Goal: Task Accomplishment & Management: Manage account settings

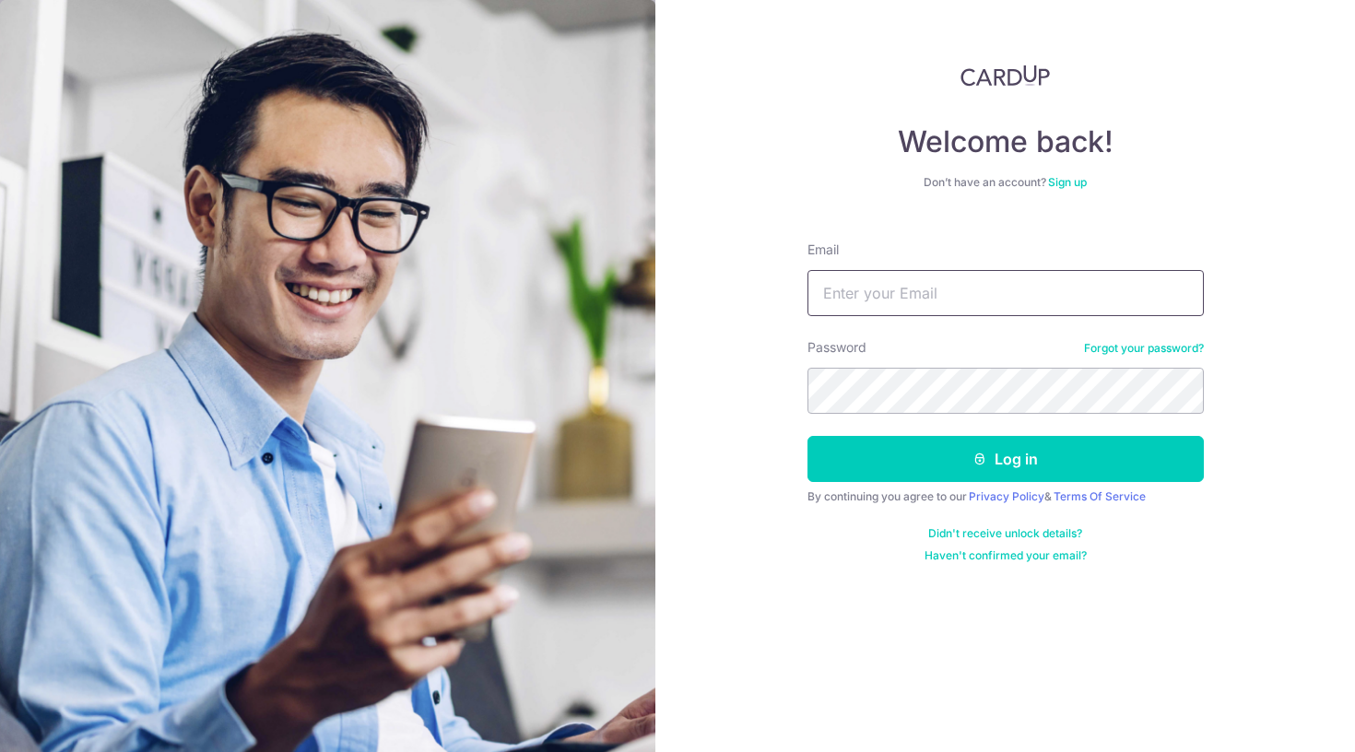
type input "[EMAIL_ADDRESS][DOMAIN_NAME]"
click at [1005, 459] on button "Log in" at bounding box center [1005, 459] width 396 height 46
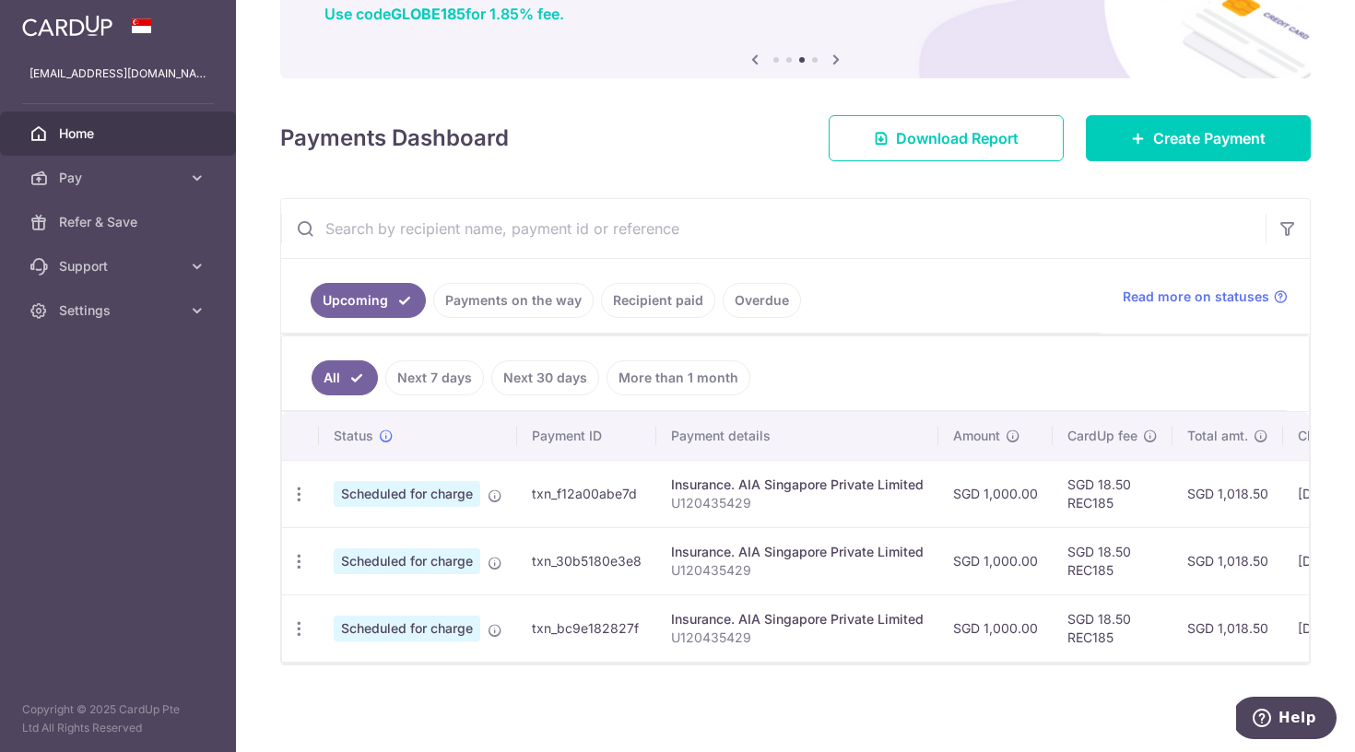
scroll to position [163, 0]
click at [297, 492] on icon "button" at bounding box center [298, 494] width 19 height 19
click at [335, 535] on span "Update payment" at bounding box center [397, 545] width 125 height 22
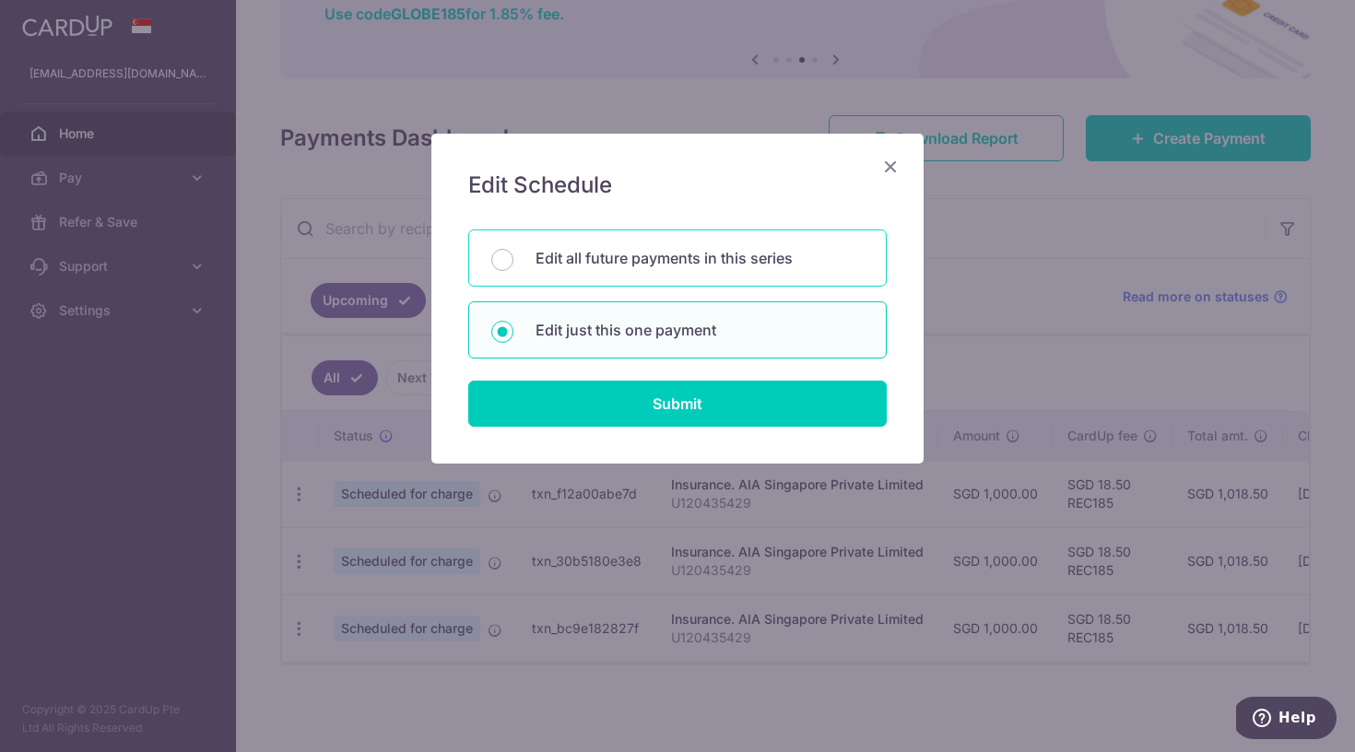
click at [617, 266] on p "Edit all future payments in this series" at bounding box center [699, 258] width 328 height 22
click at [513, 266] on input "Edit all future payments in this series" at bounding box center [502, 260] width 22 height 22
radio input "true"
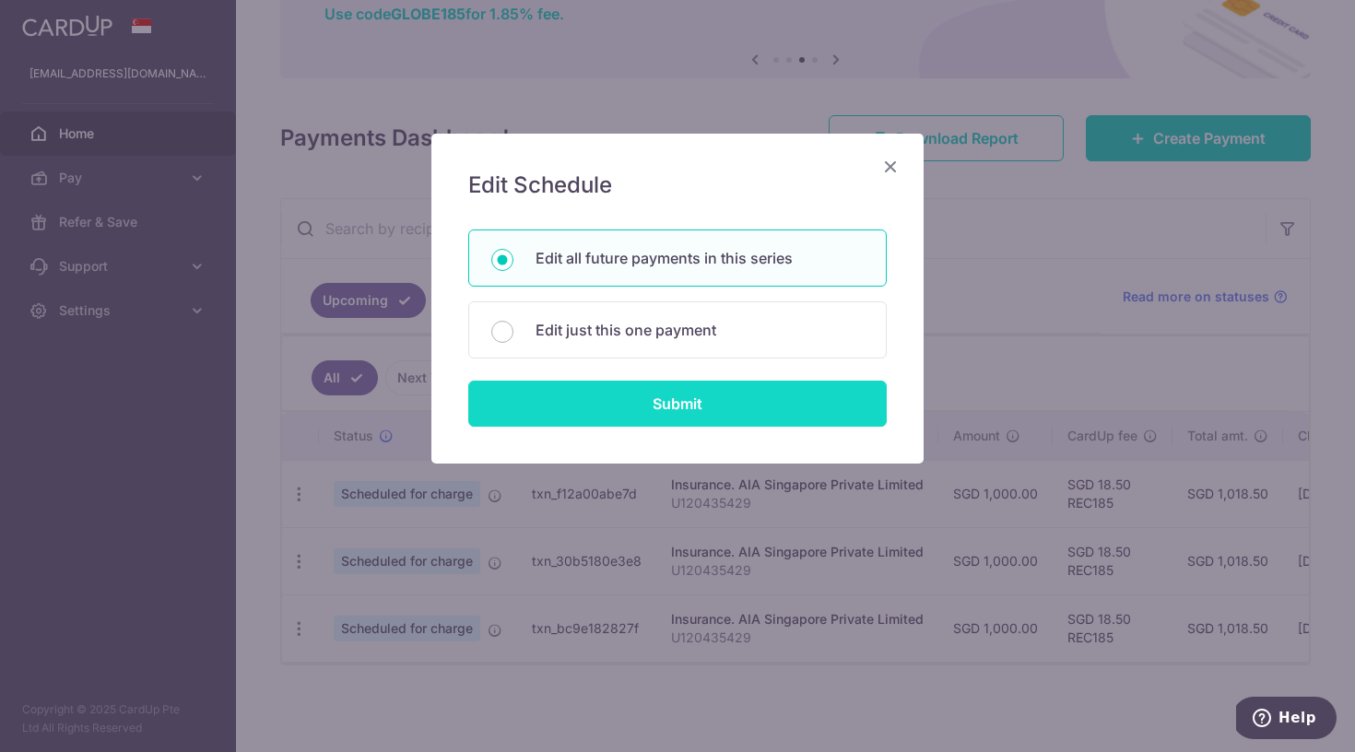
click at [621, 392] on input "Submit" at bounding box center [677, 404] width 418 height 46
radio input "true"
type input "1,000.00"
type input "U120435429"
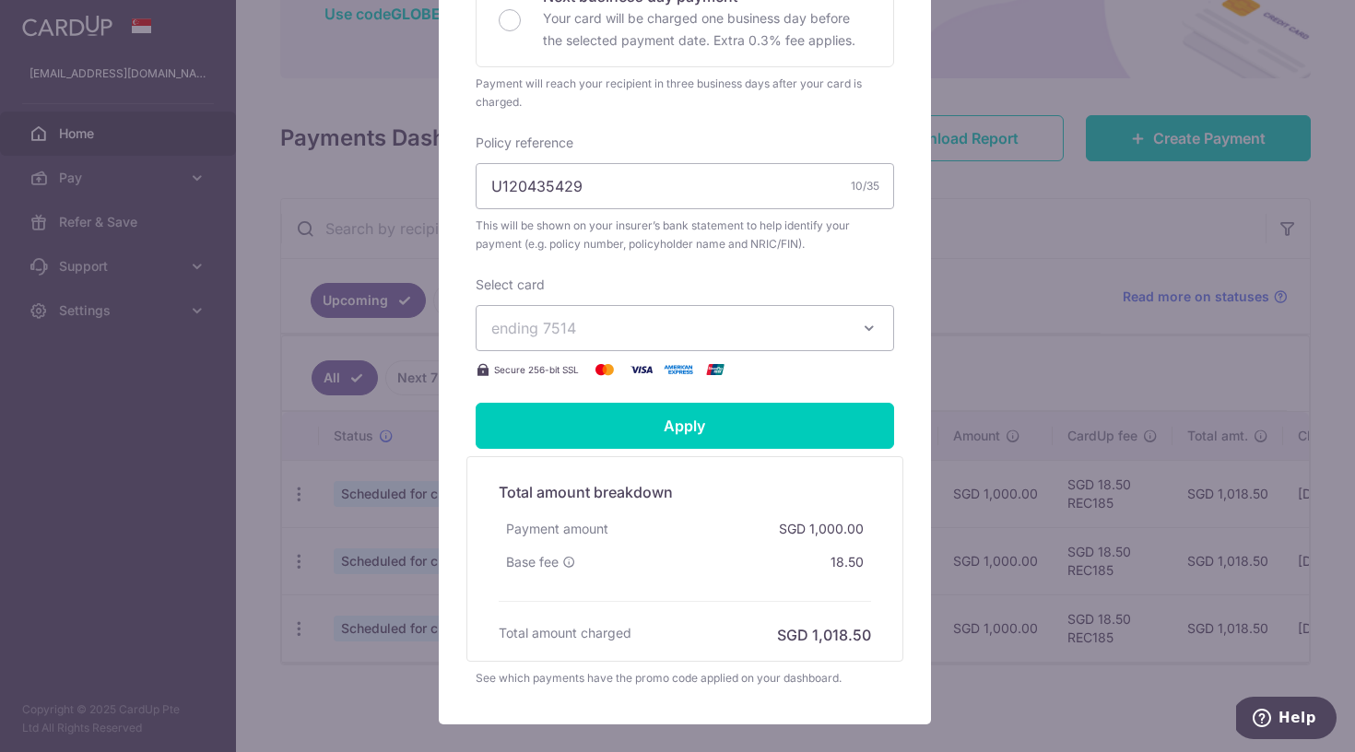
scroll to position [551, 0]
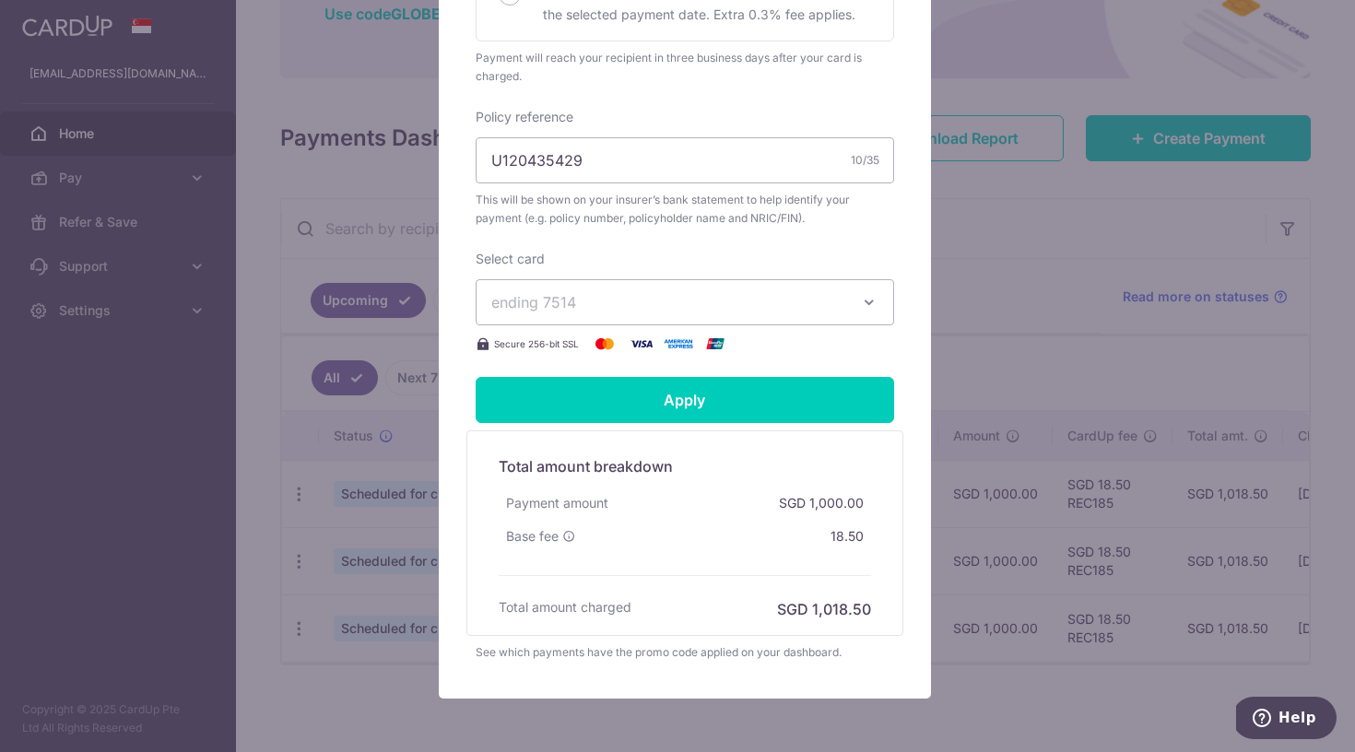
click at [645, 295] on span "ending 7514" at bounding box center [668, 302] width 354 height 22
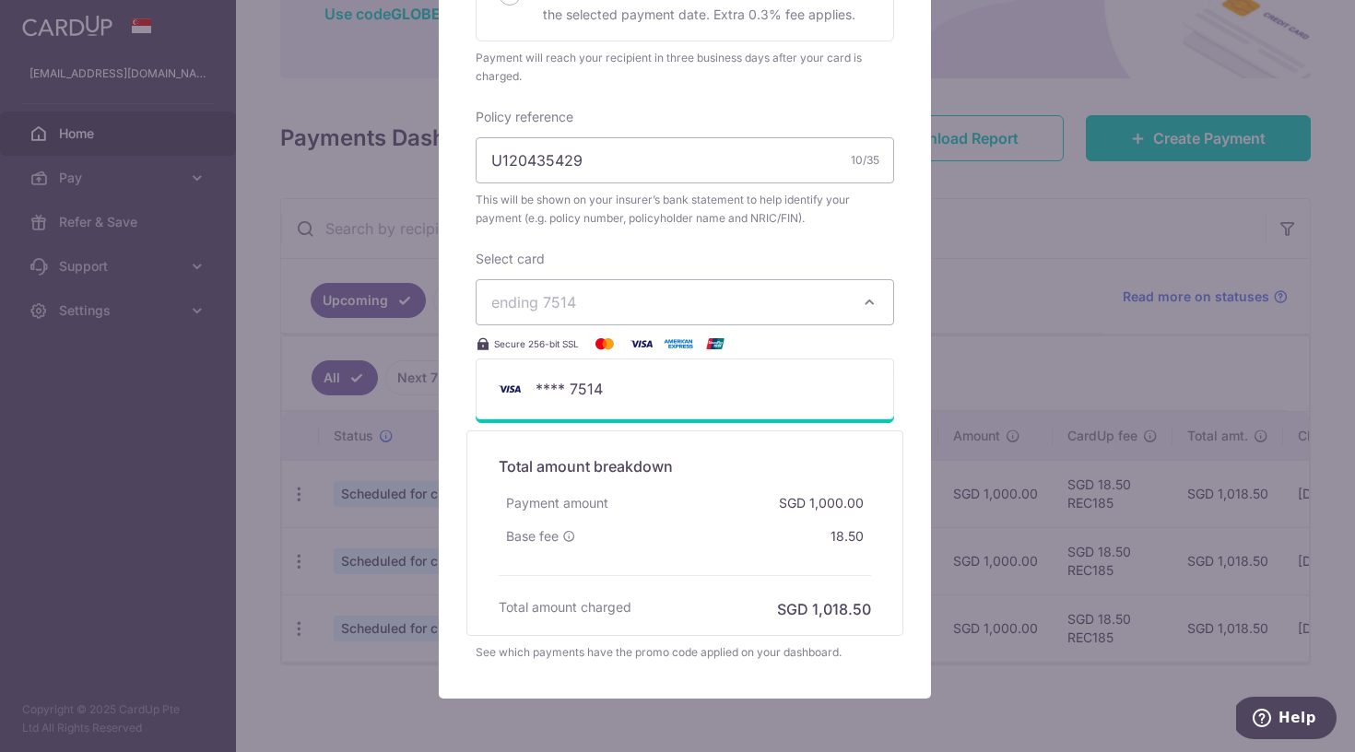
click at [645, 295] on span "ending 7514" at bounding box center [668, 302] width 354 height 22
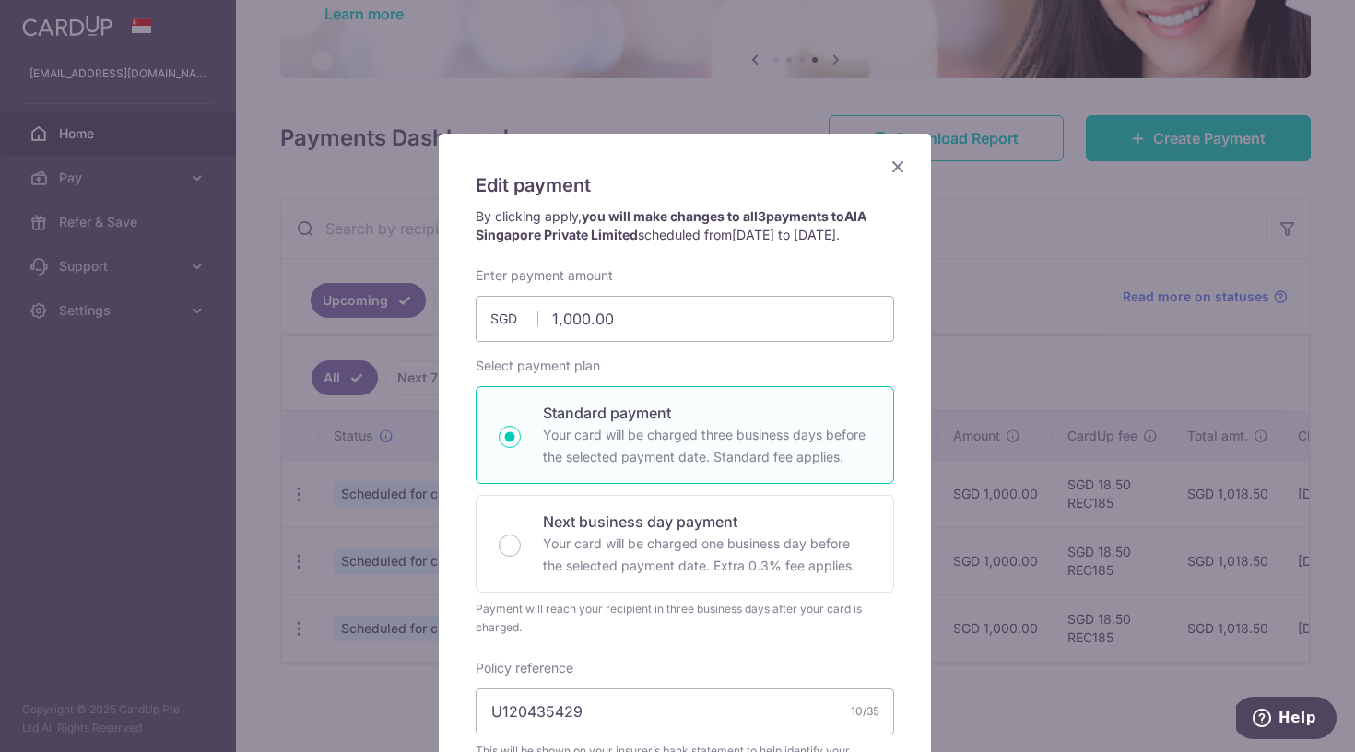
scroll to position [0, 0]
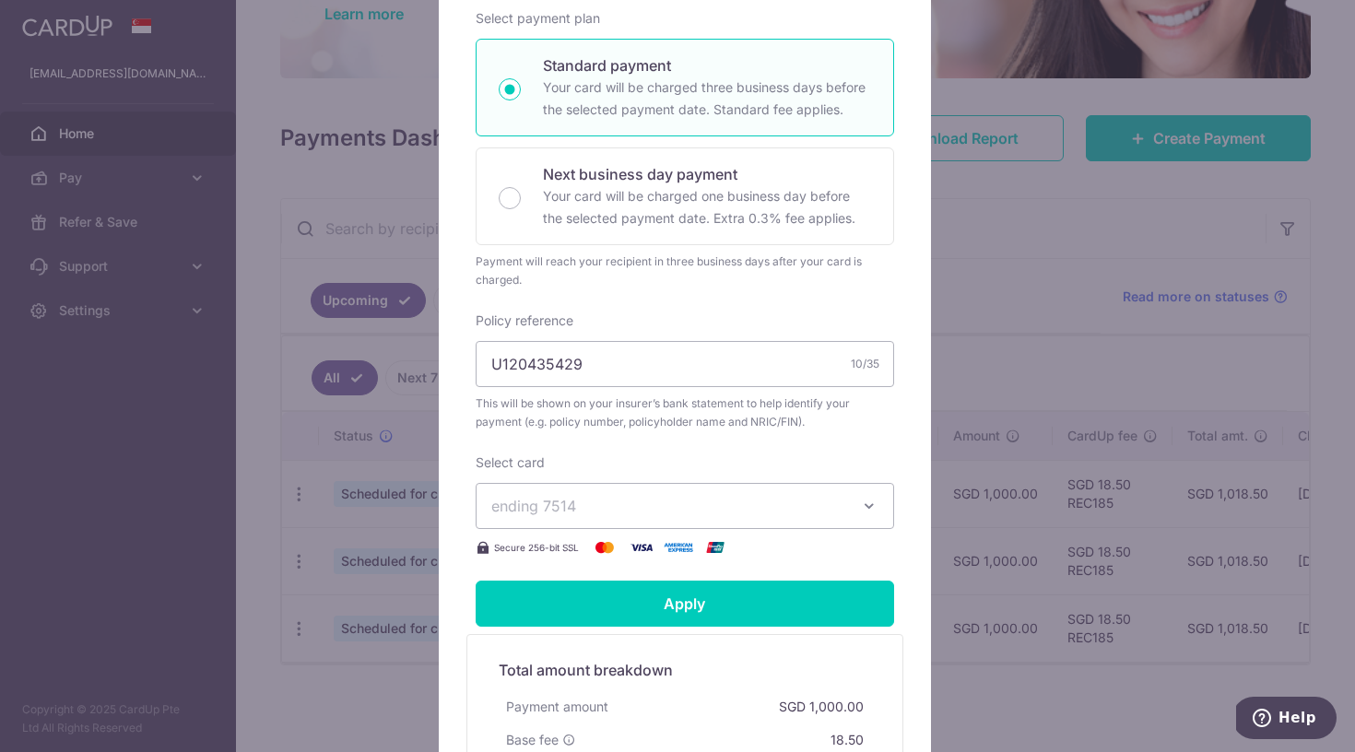
click at [753, 514] on span "ending 7514" at bounding box center [668, 506] width 354 height 22
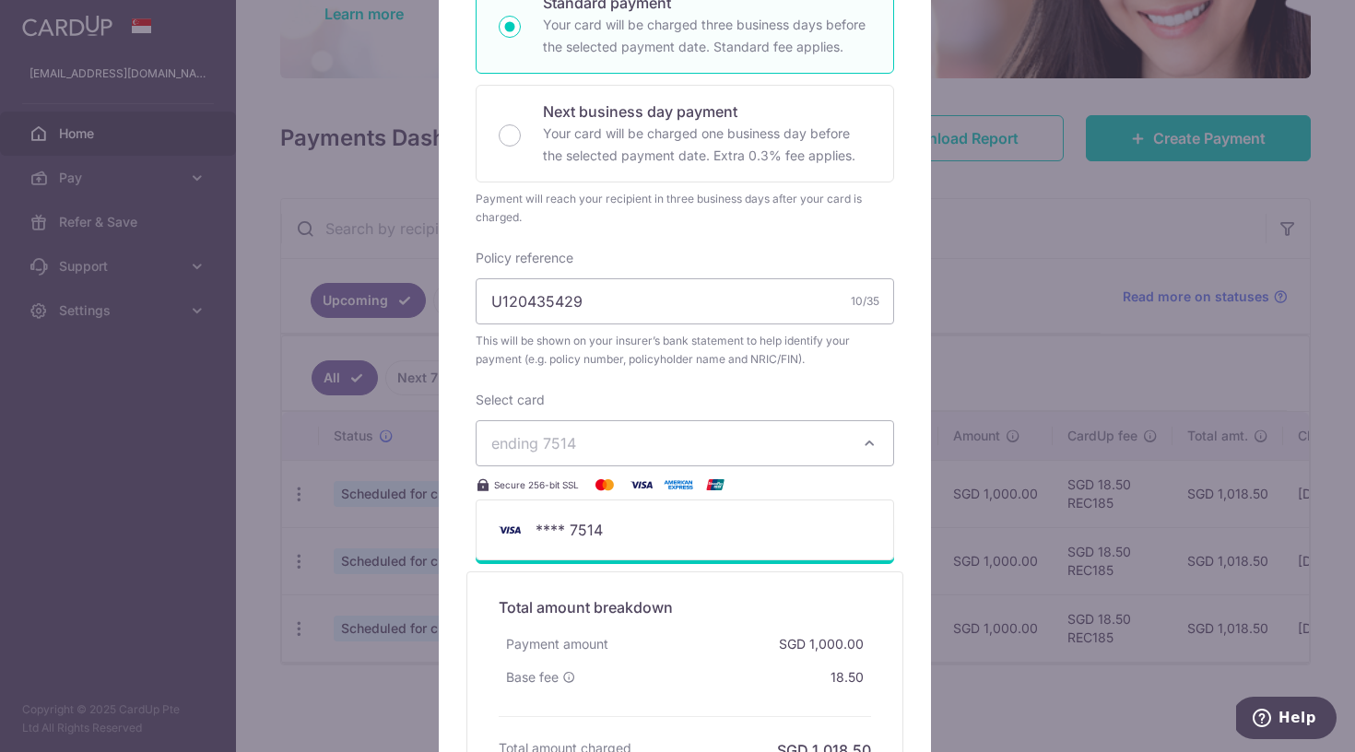
scroll to position [431, 0]
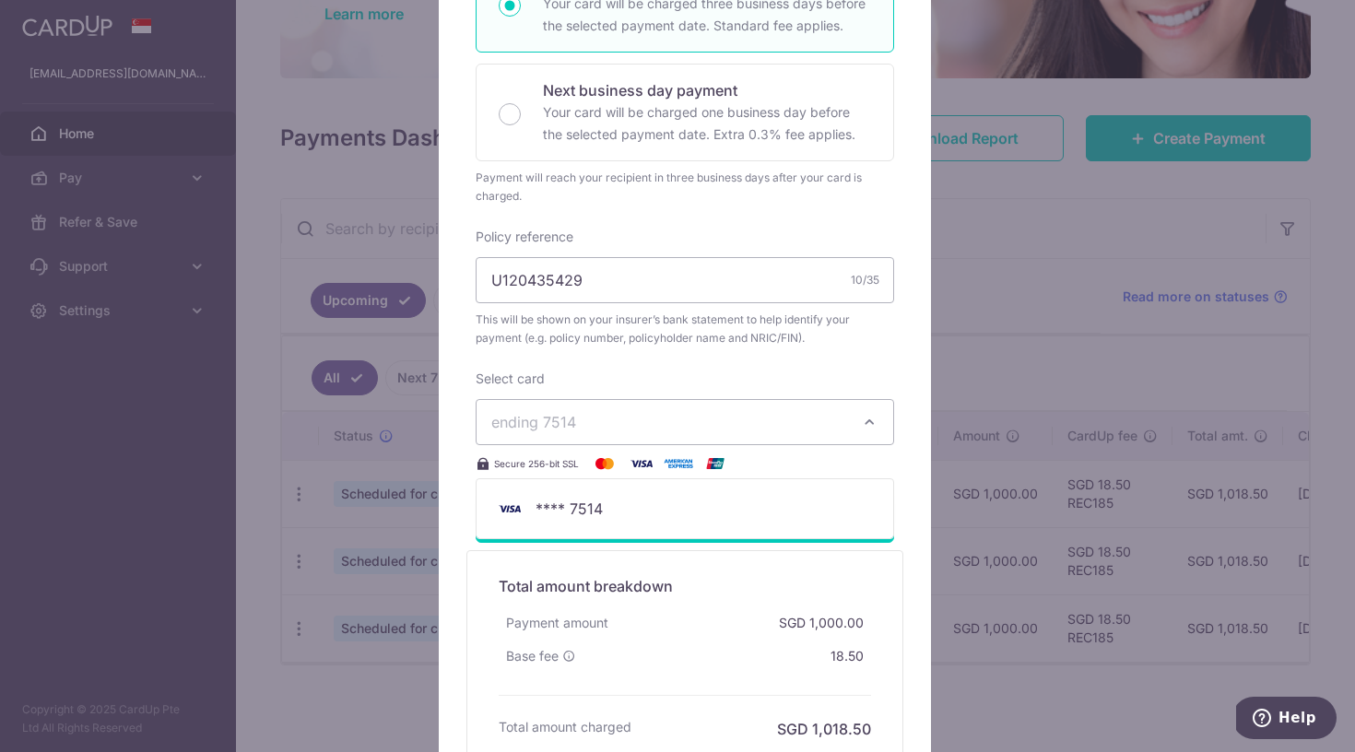
click at [704, 378] on div "Select card ending 7514 **** 7514 Secure 256-bit SSL" at bounding box center [685, 422] width 418 height 105
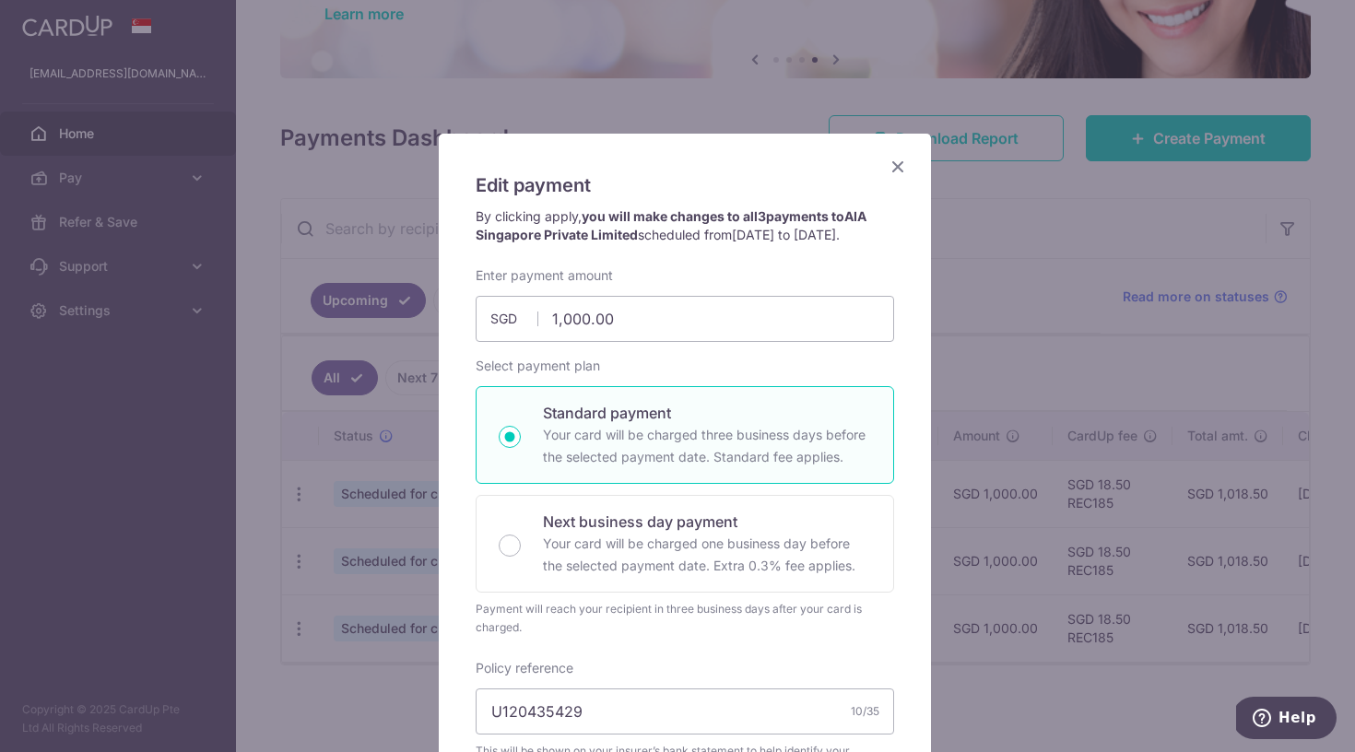
scroll to position [0, 0]
click at [897, 170] on icon "Close" at bounding box center [898, 166] width 22 height 23
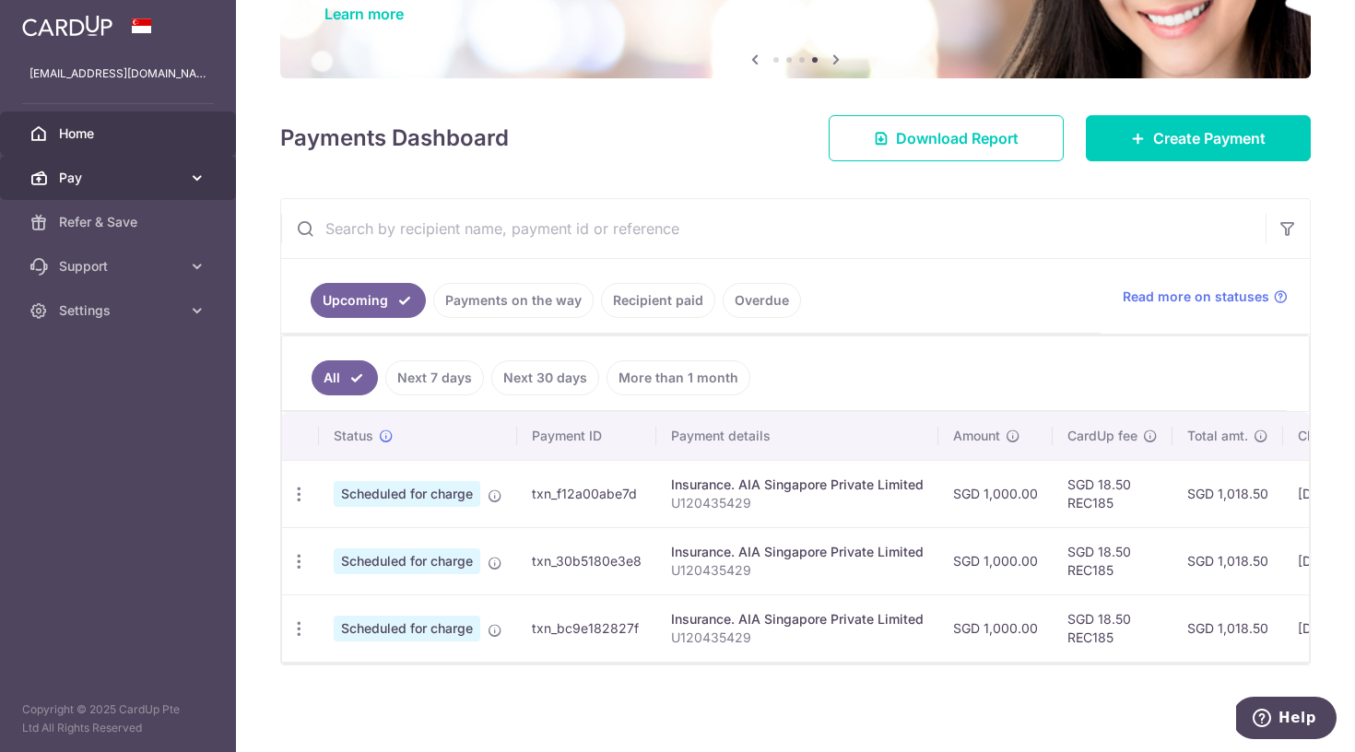
click at [141, 185] on span "Pay" at bounding box center [120, 178] width 122 height 18
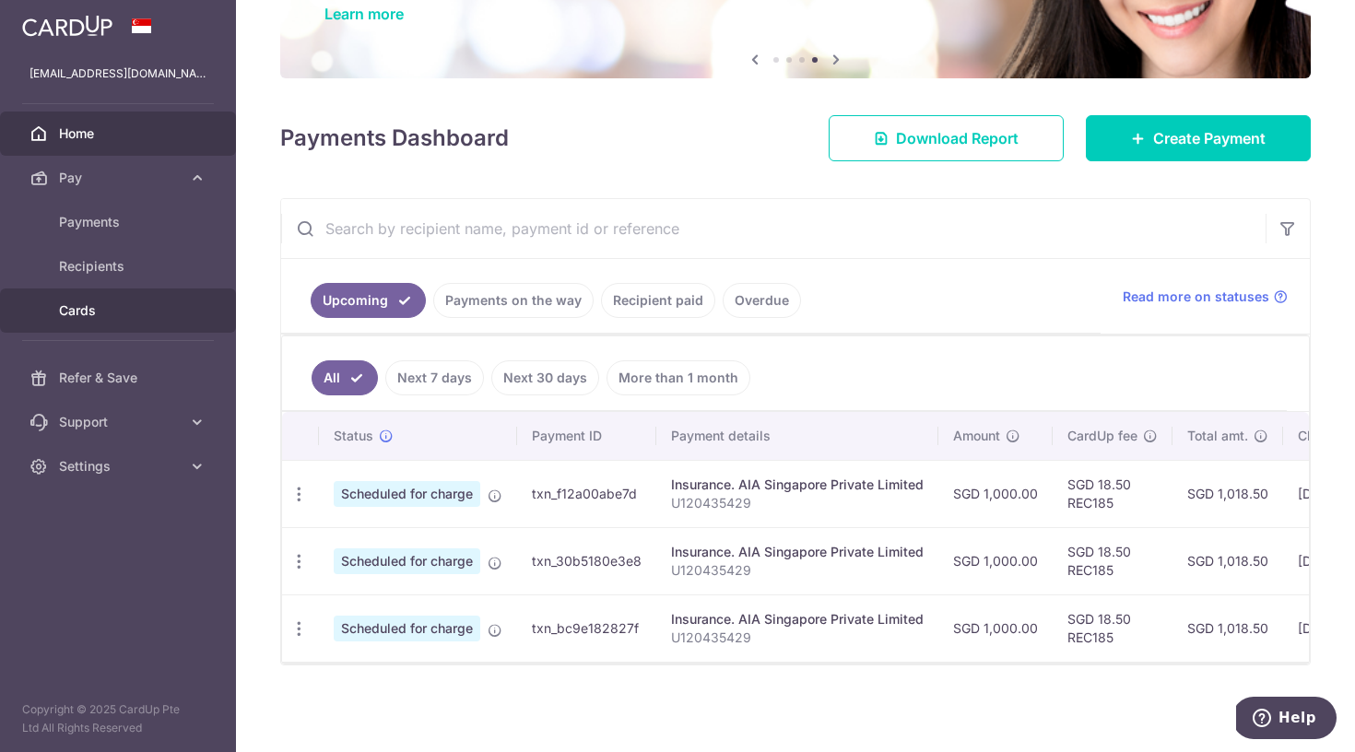
click at [118, 301] on span "Cards" at bounding box center [120, 310] width 122 height 18
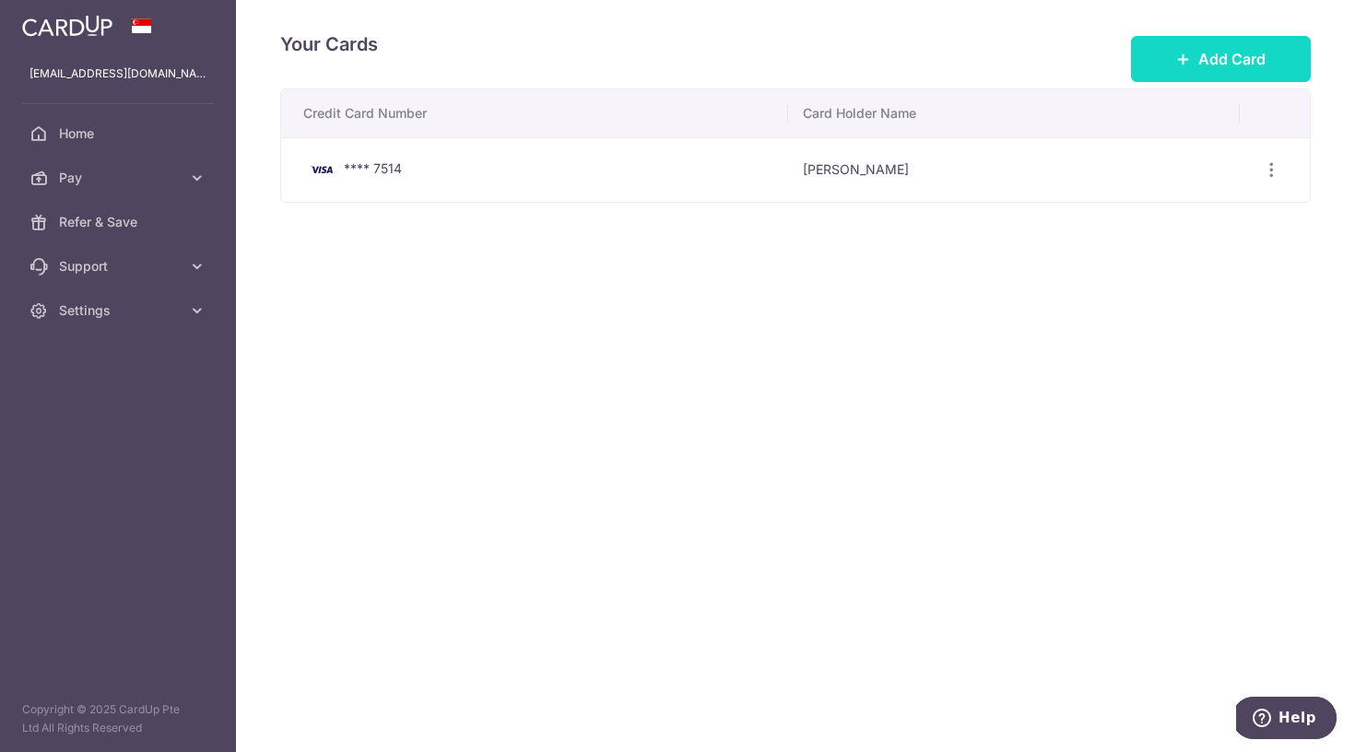
click at [1210, 56] on span "Add Card" at bounding box center [1231, 59] width 67 height 22
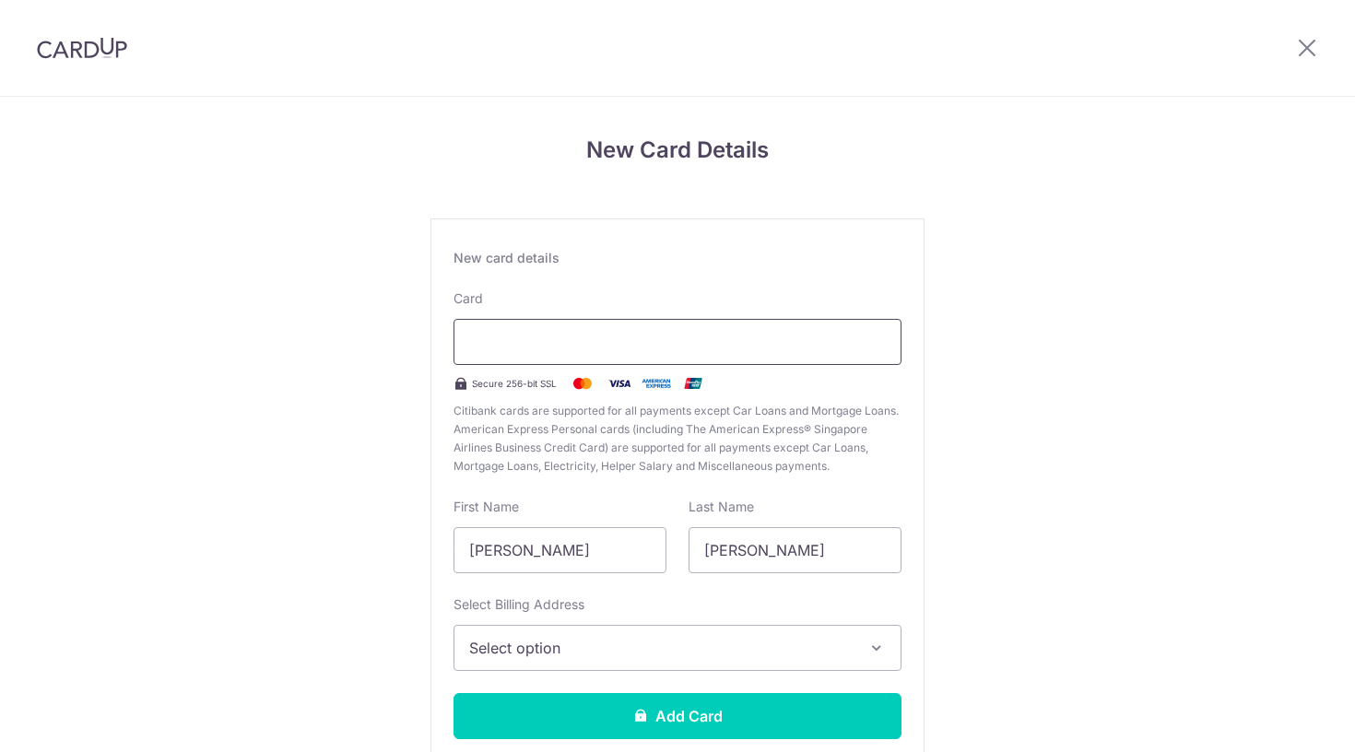
drag, startPoint x: 0, startPoint y: 0, endPoint x: 652, endPoint y: 355, distance: 741.9
click at [652, 355] on div at bounding box center [677, 342] width 448 height 46
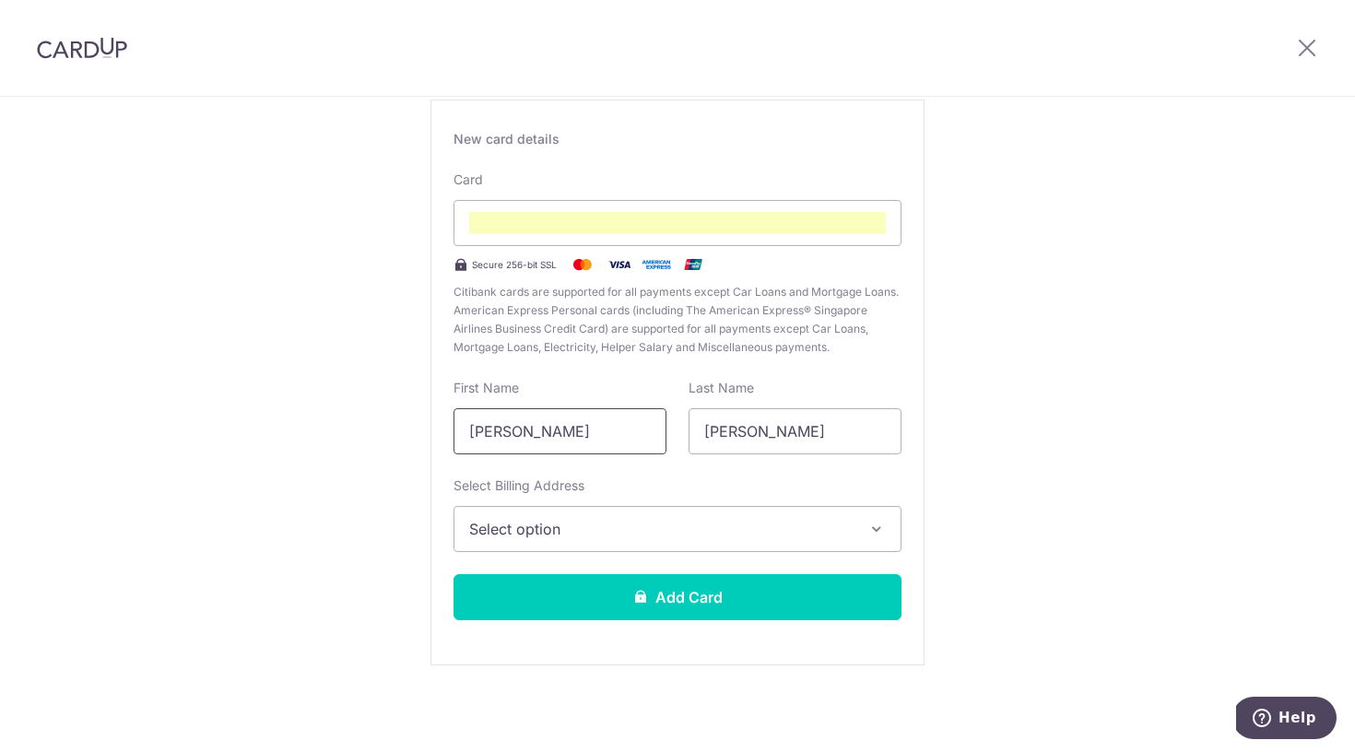
scroll to position [119, 0]
click at [618, 432] on input "Hoi Pong, Nicholas" at bounding box center [559, 431] width 213 height 46
type input "Nicholas"
click at [614, 511] on button "Select option" at bounding box center [677, 529] width 448 height 46
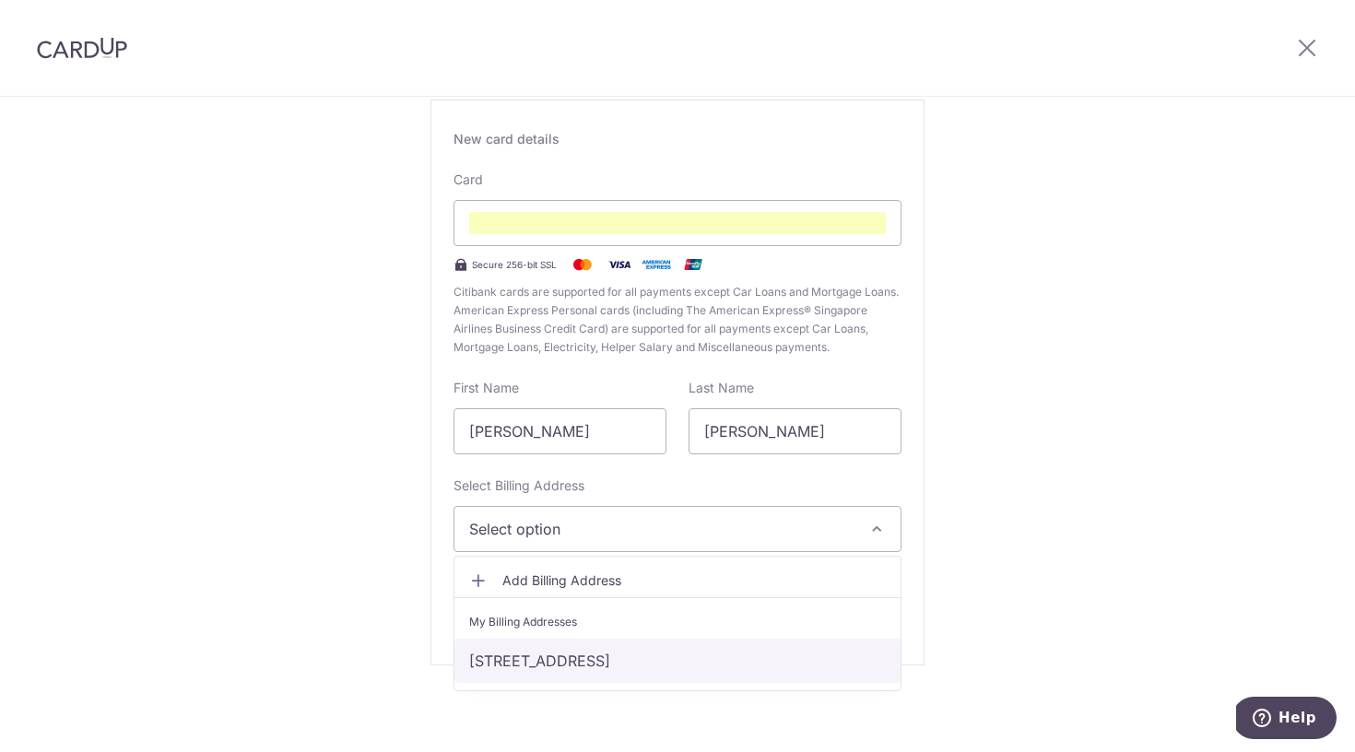
click at [596, 653] on link "87 , Jalan Jarak, Singapore, Singapore-809245" at bounding box center [677, 661] width 446 height 44
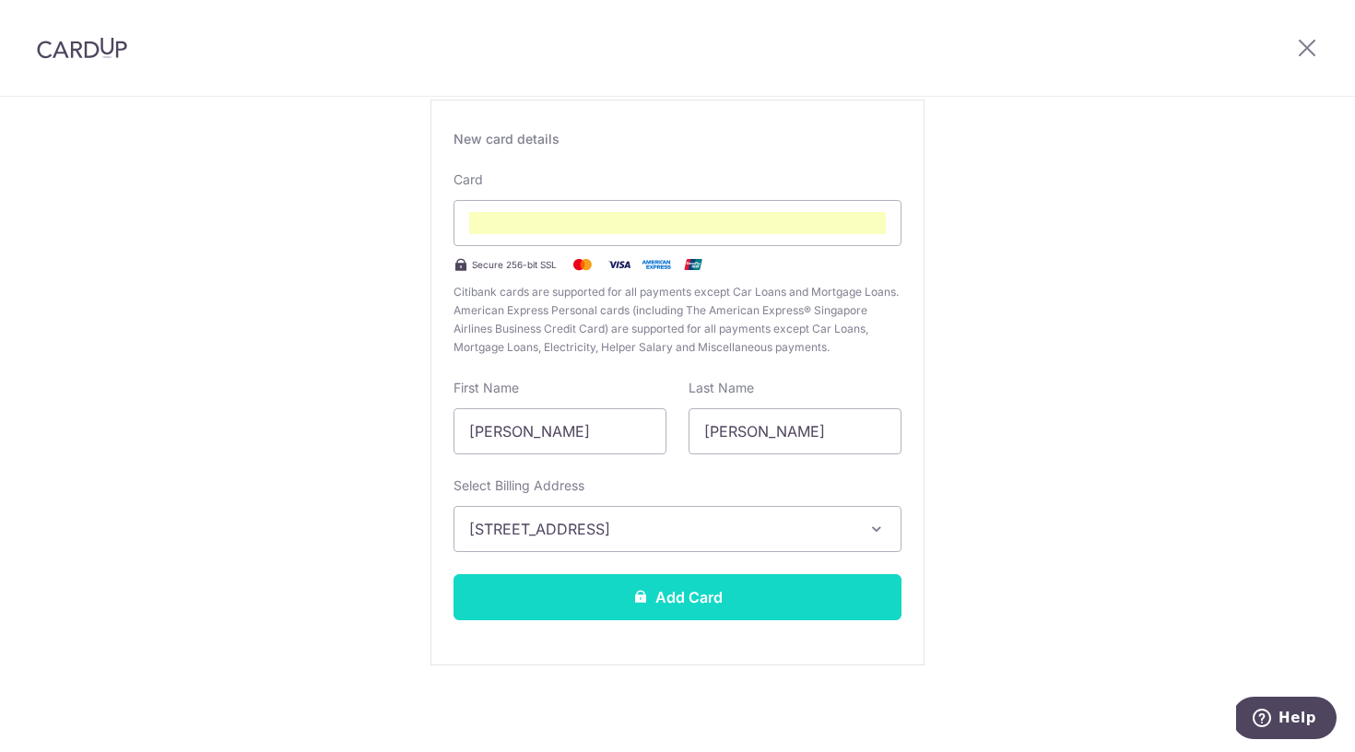
click at [587, 590] on button "Add Card" at bounding box center [677, 597] width 448 height 46
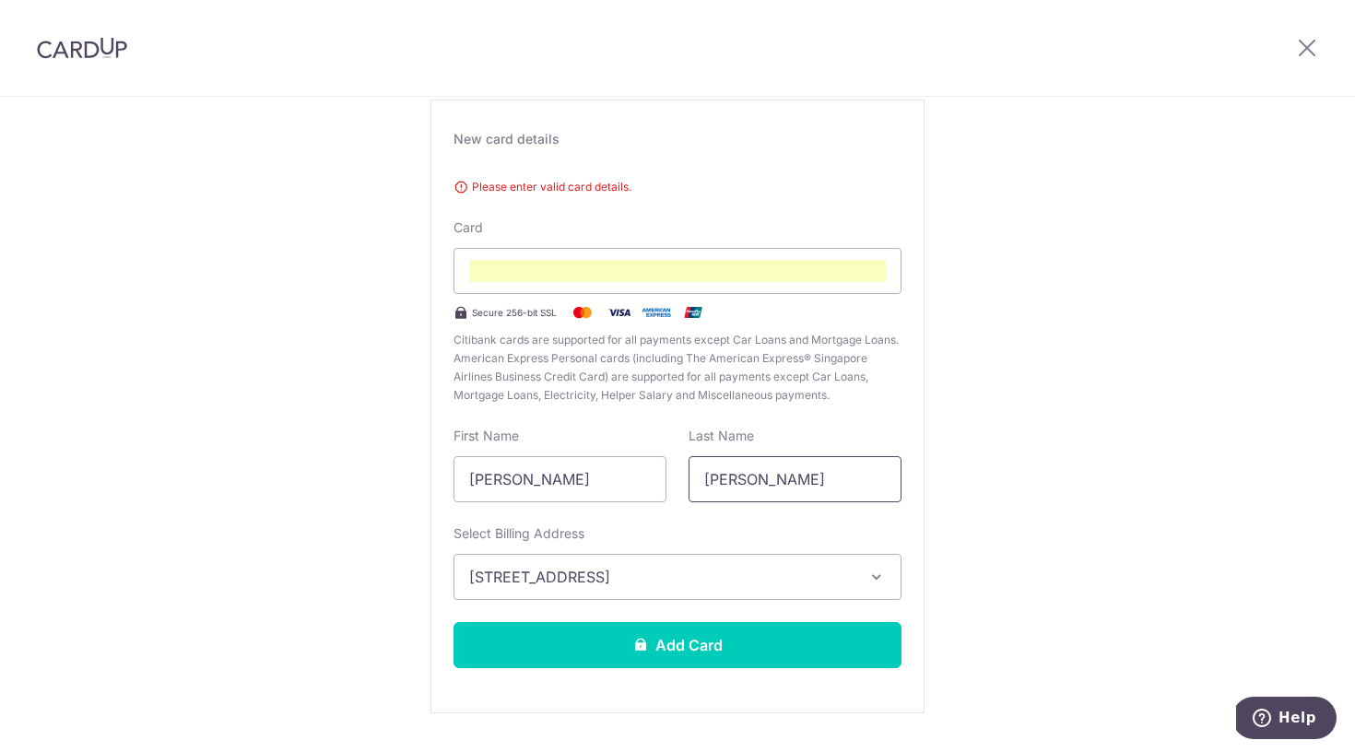
click at [746, 488] on input "Wong" at bounding box center [794, 479] width 213 height 46
click at [687, 285] on div at bounding box center [677, 271] width 448 height 46
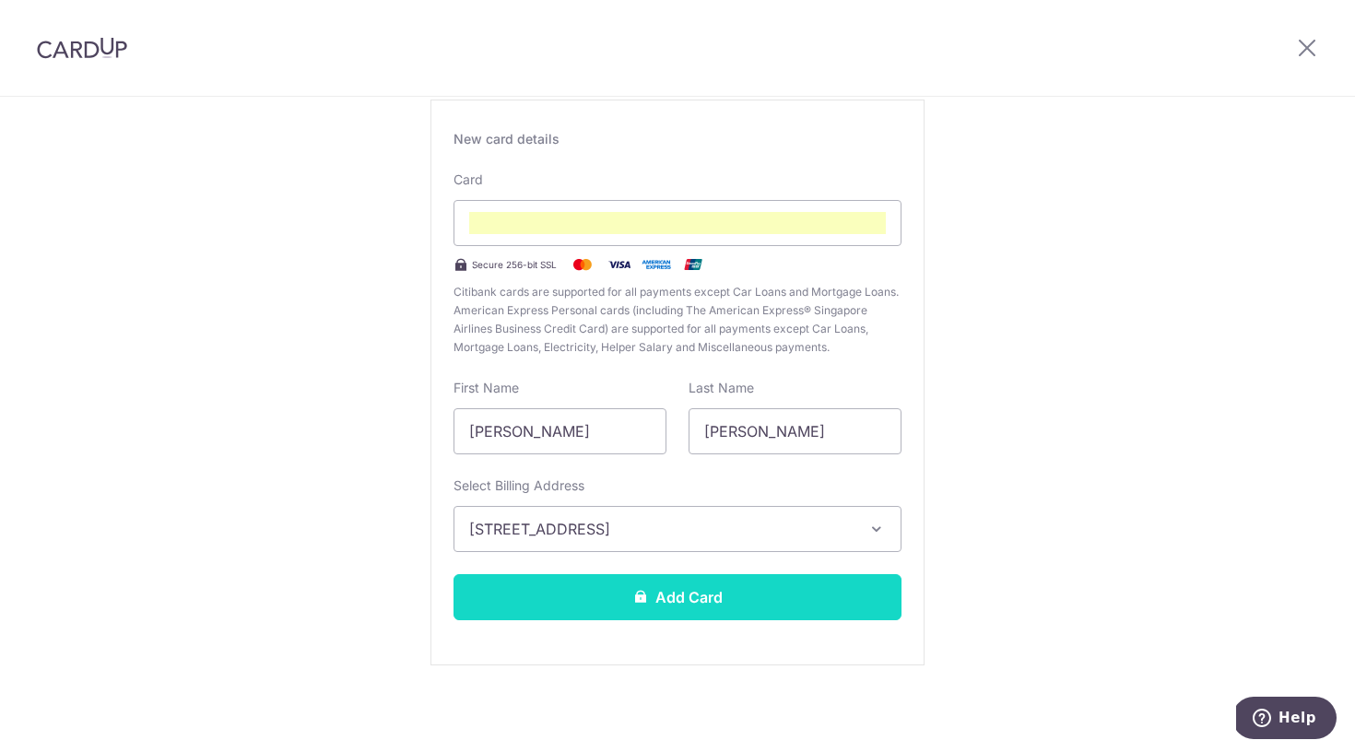
click at [699, 589] on button "Add Card" at bounding box center [677, 597] width 448 height 46
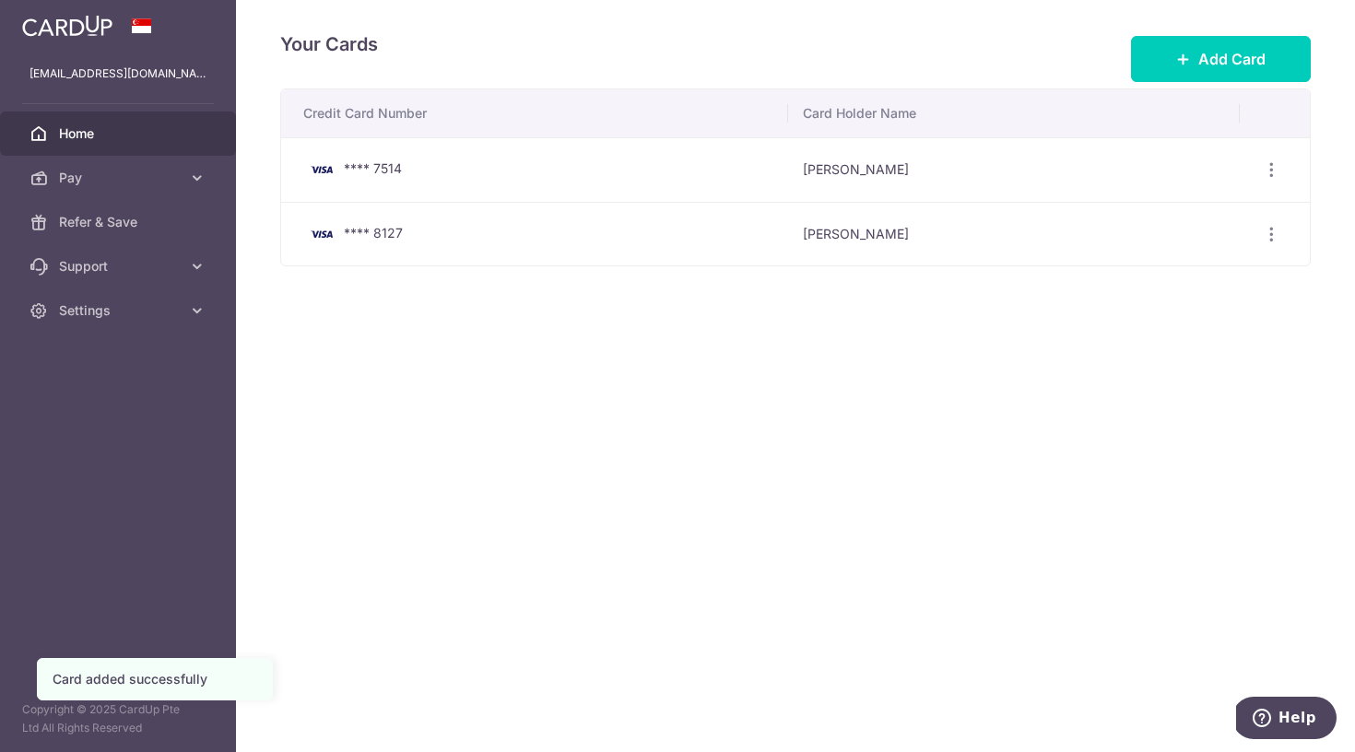
click at [108, 139] on span "Home" at bounding box center [120, 133] width 122 height 18
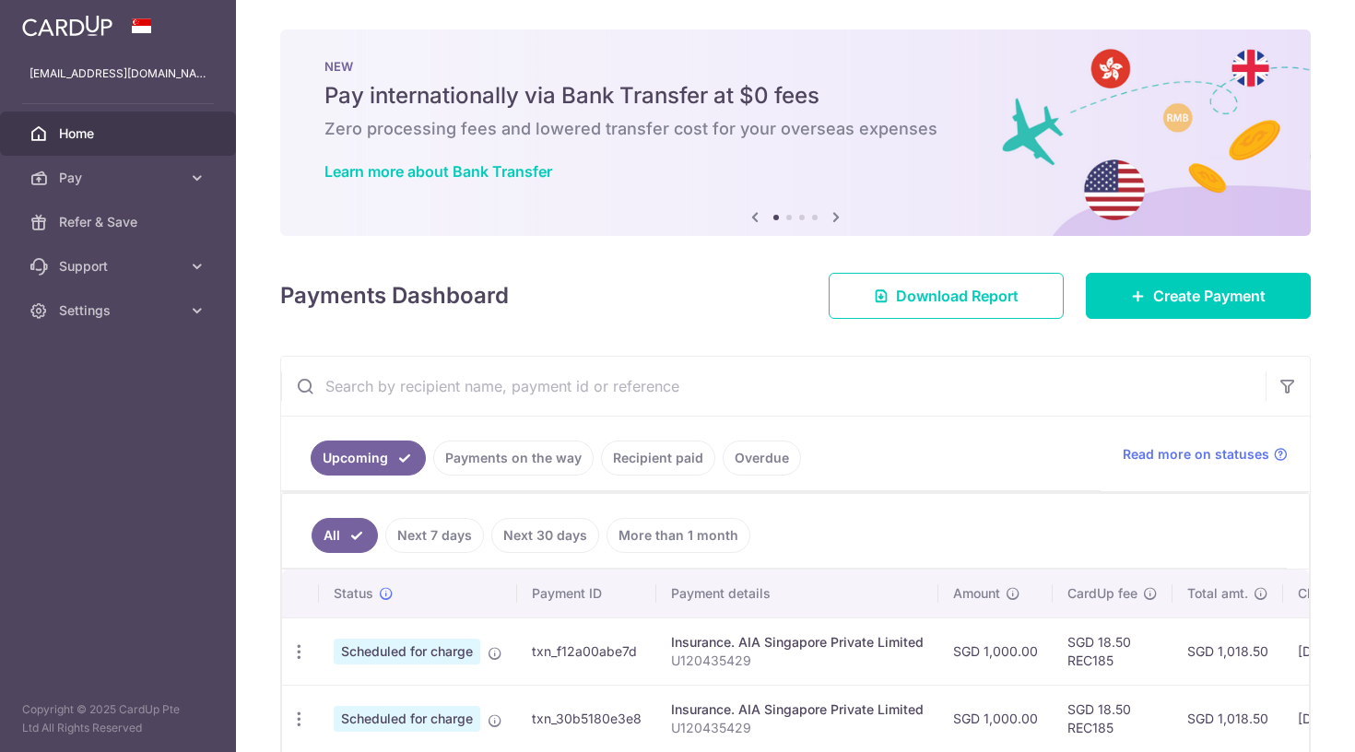
click at [299, 632] on td "Update payment Cancel payment" at bounding box center [300, 650] width 37 height 67
click at [299, 658] on icon "button" at bounding box center [298, 651] width 19 height 19
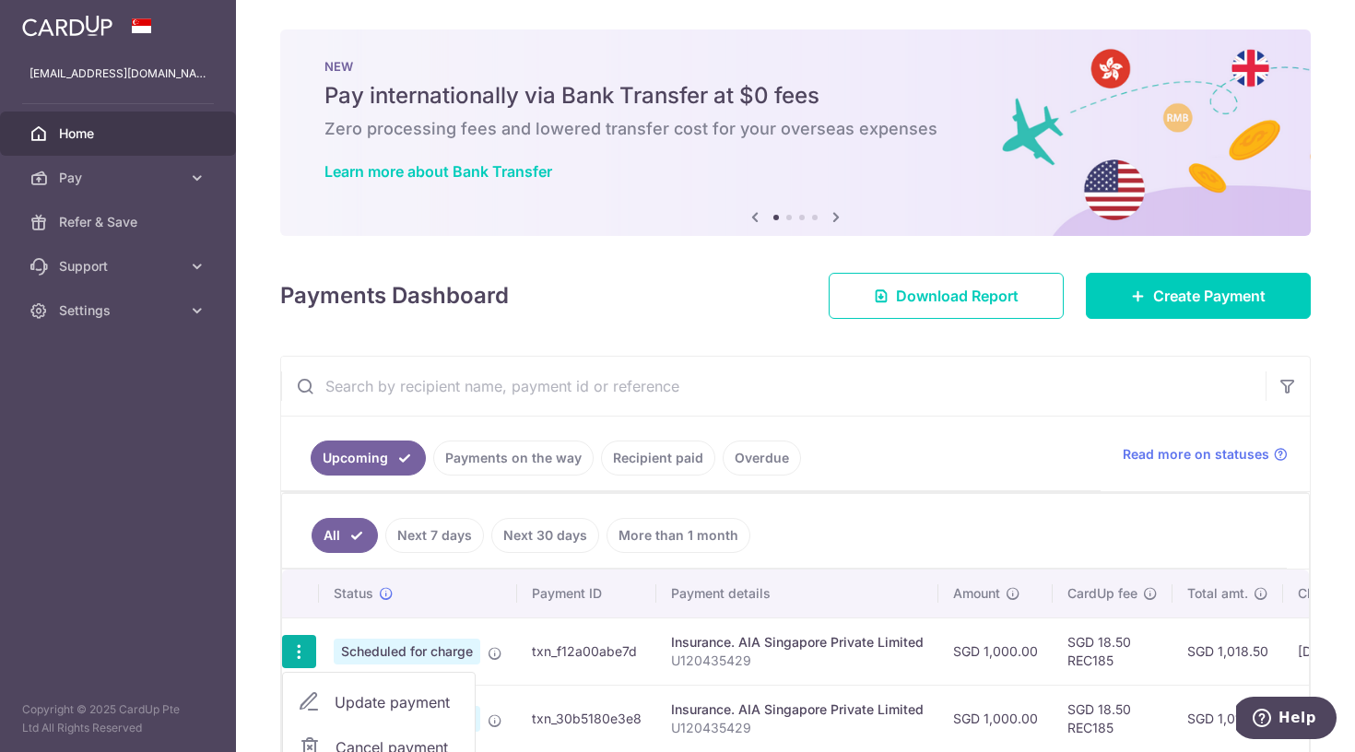
click at [354, 696] on span "Update payment" at bounding box center [397, 702] width 125 height 22
radio input "true"
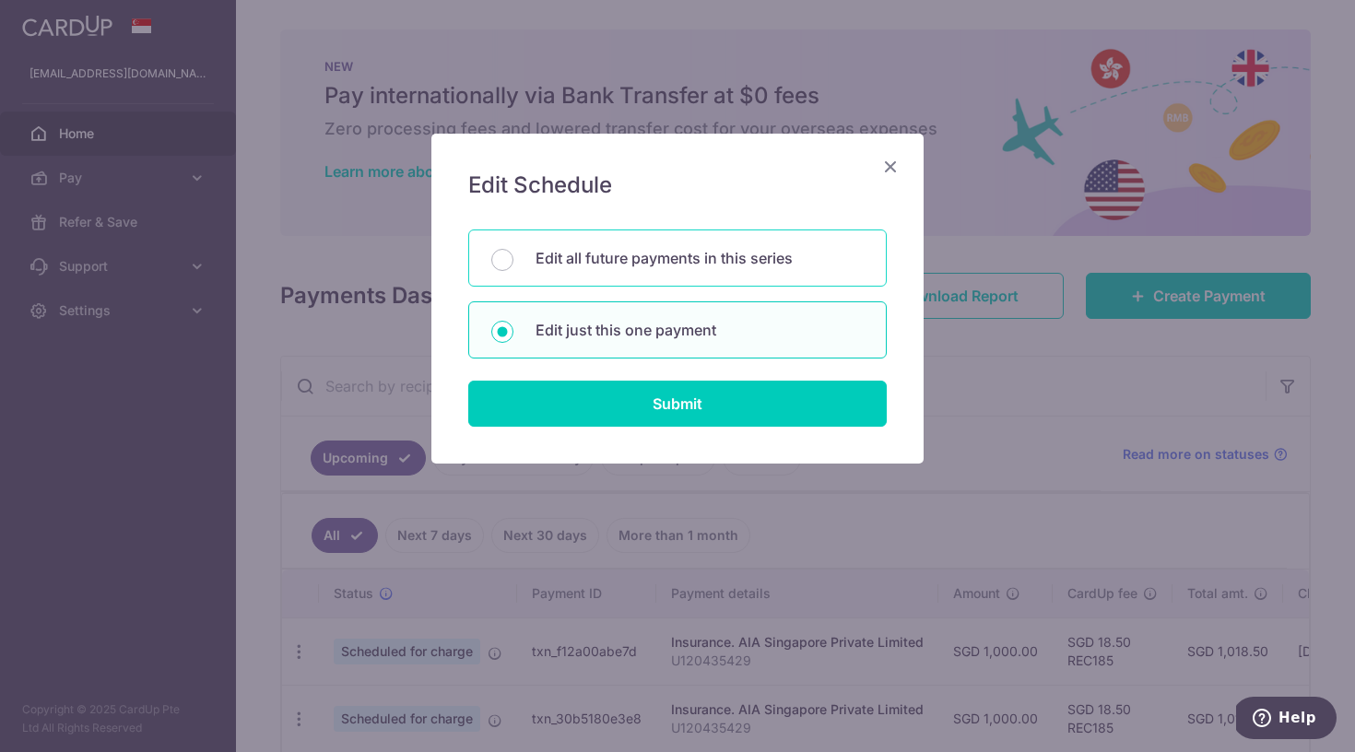
click at [594, 261] on p "Edit all future payments in this series" at bounding box center [699, 258] width 328 height 22
click at [513, 261] on input "Edit all future payments in this series" at bounding box center [502, 260] width 22 height 22
radio input "true"
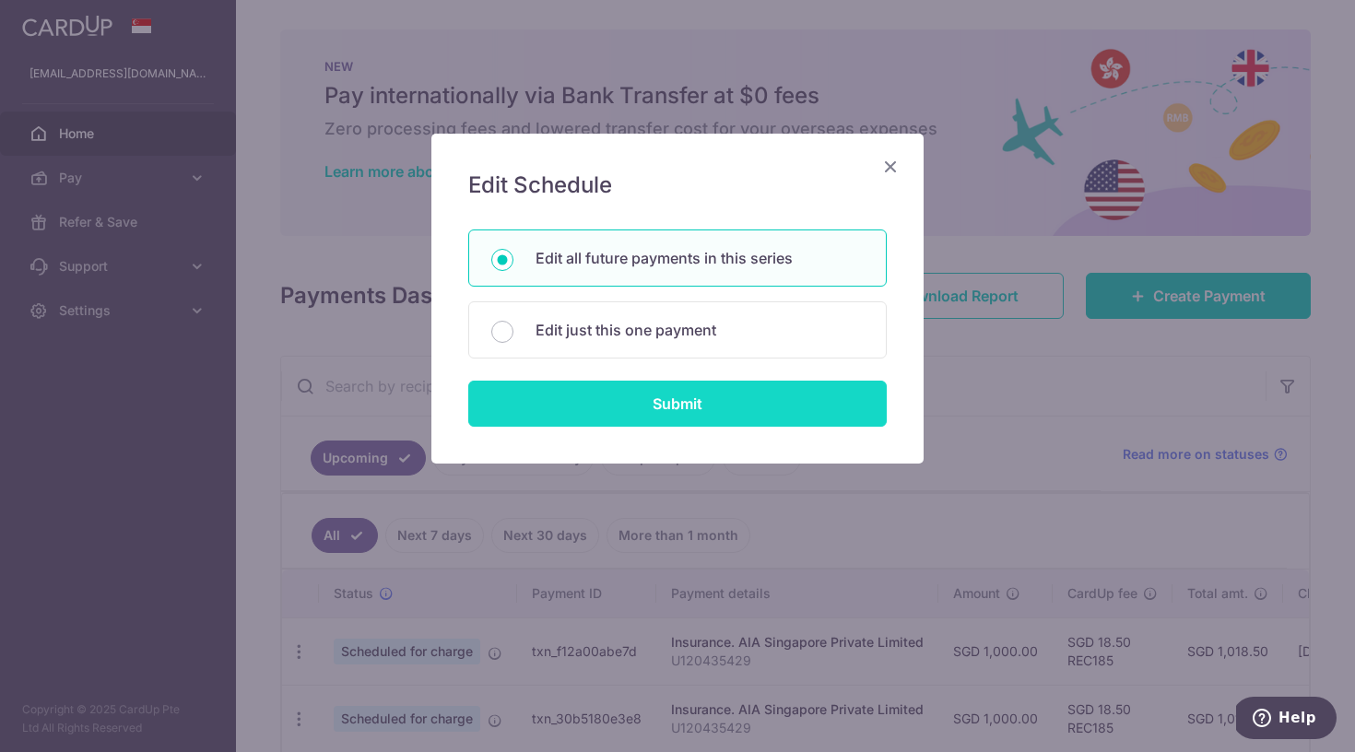
click at [593, 399] on input "Submit" at bounding box center [677, 404] width 418 height 46
radio input "true"
type input "1,000.00"
type input "U120435429"
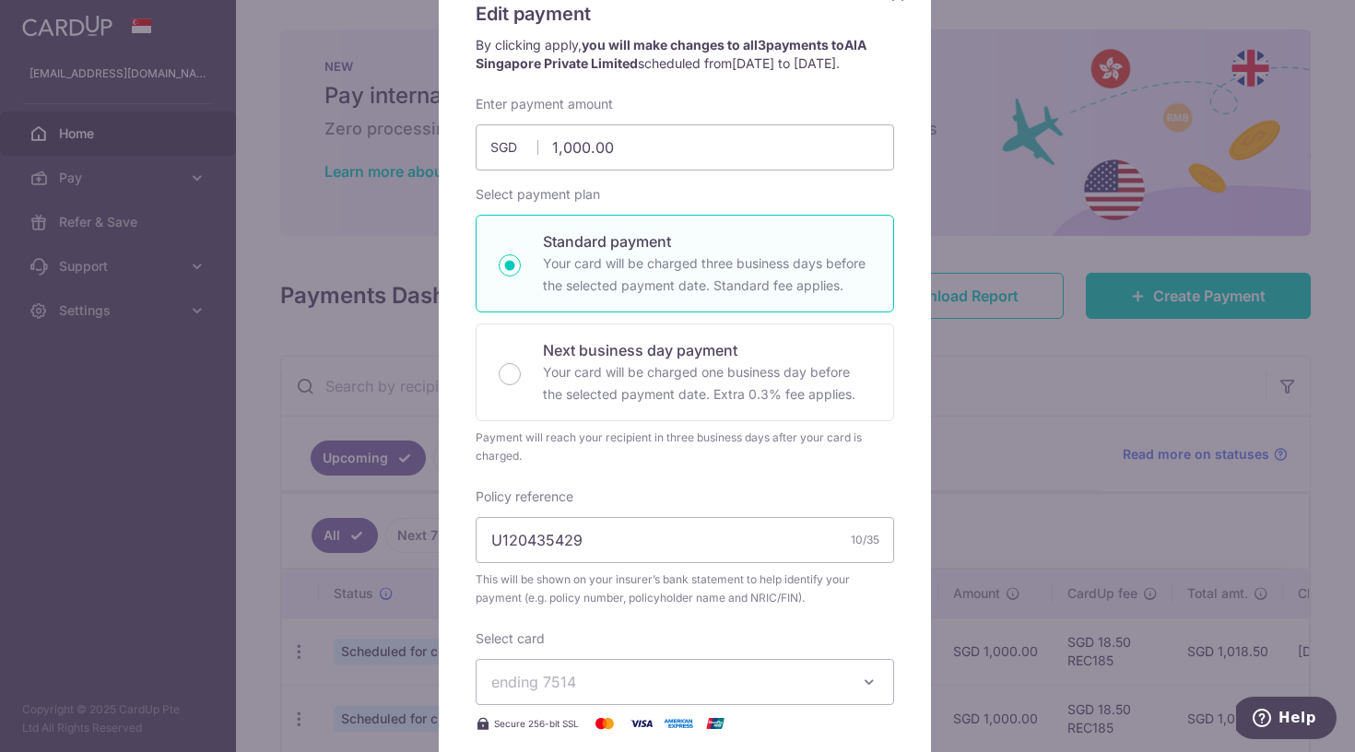
scroll to position [265, 0]
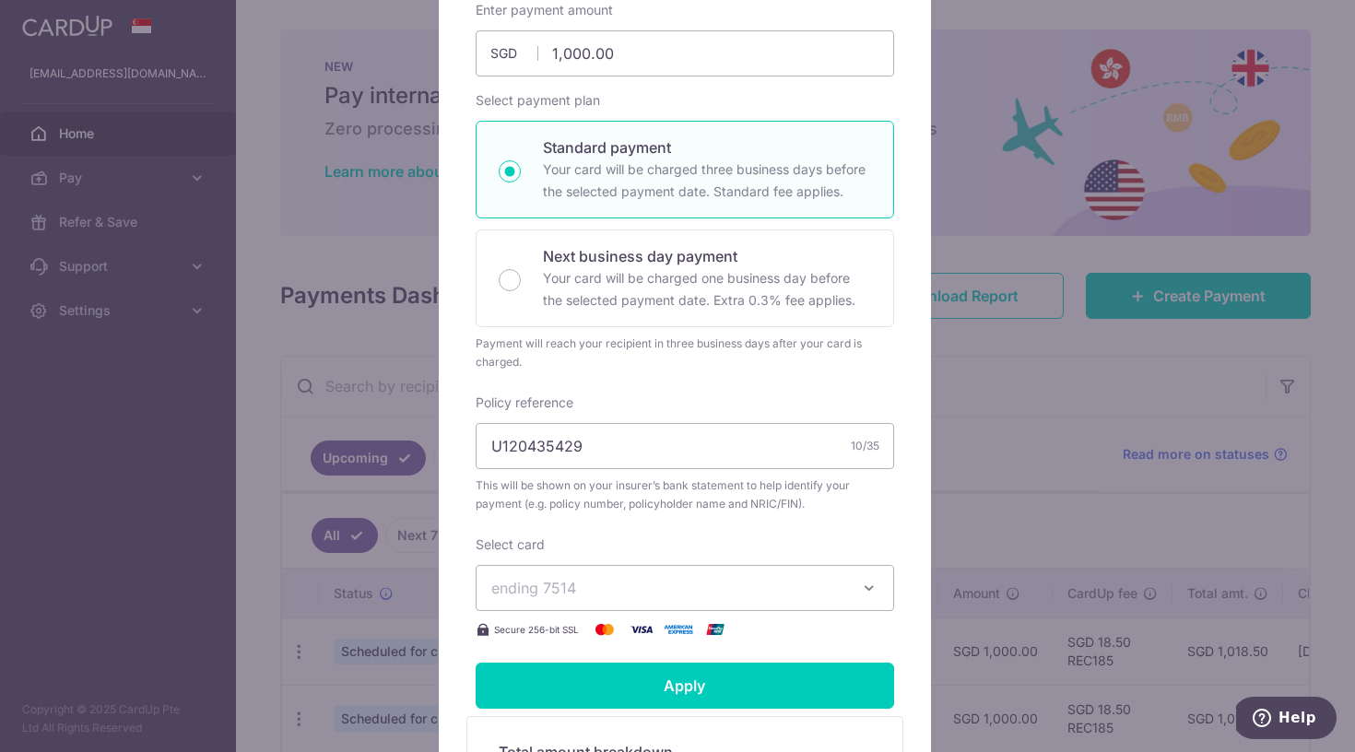
click at [617, 579] on span "ending 7514" at bounding box center [668, 588] width 354 height 22
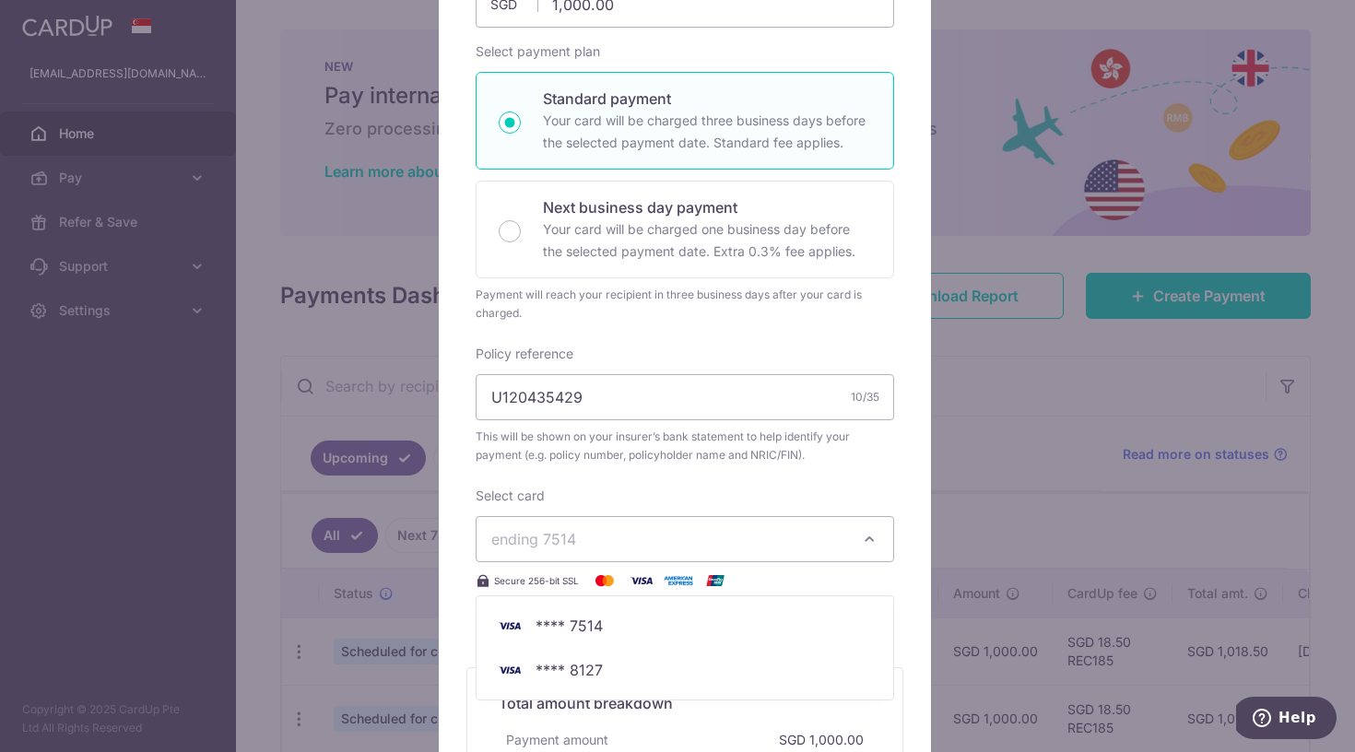
scroll to position [324, 0]
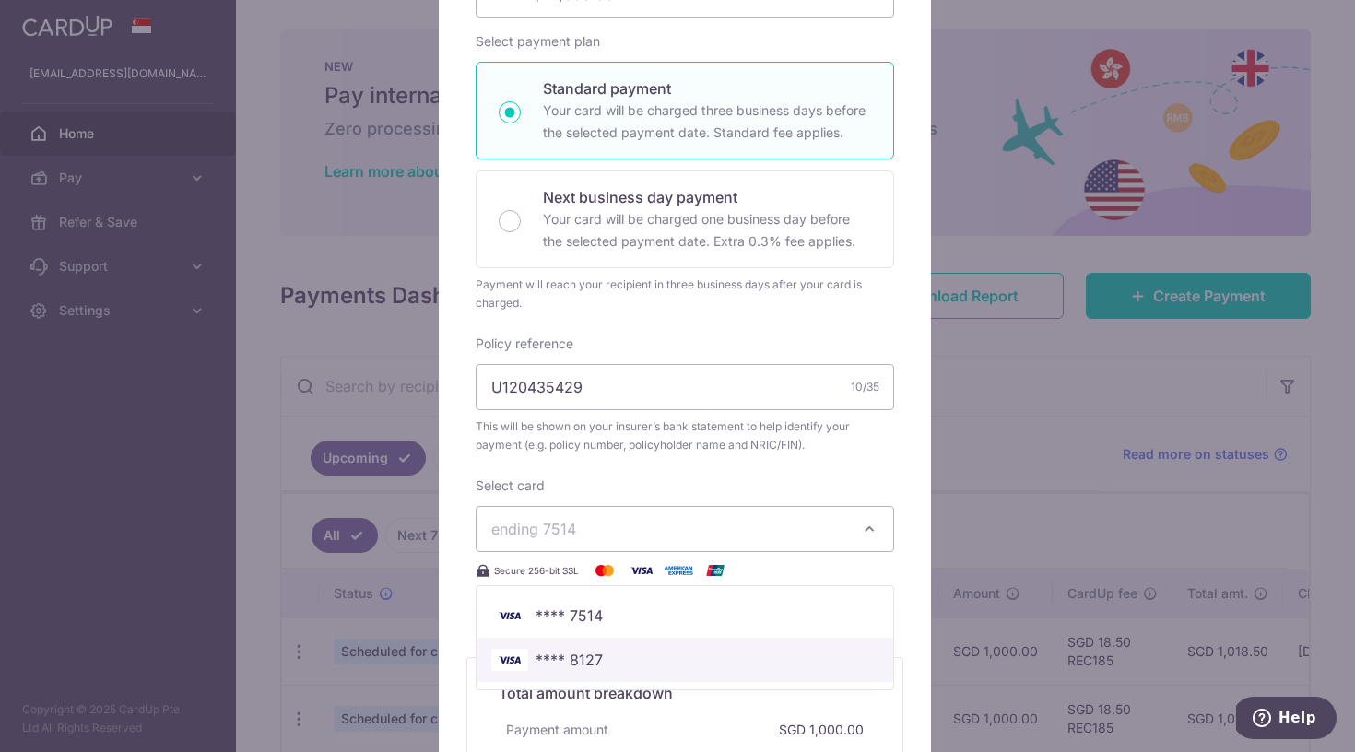
click at [600, 663] on span "**** 8127" at bounding box center [684, 660] width 387 height 22
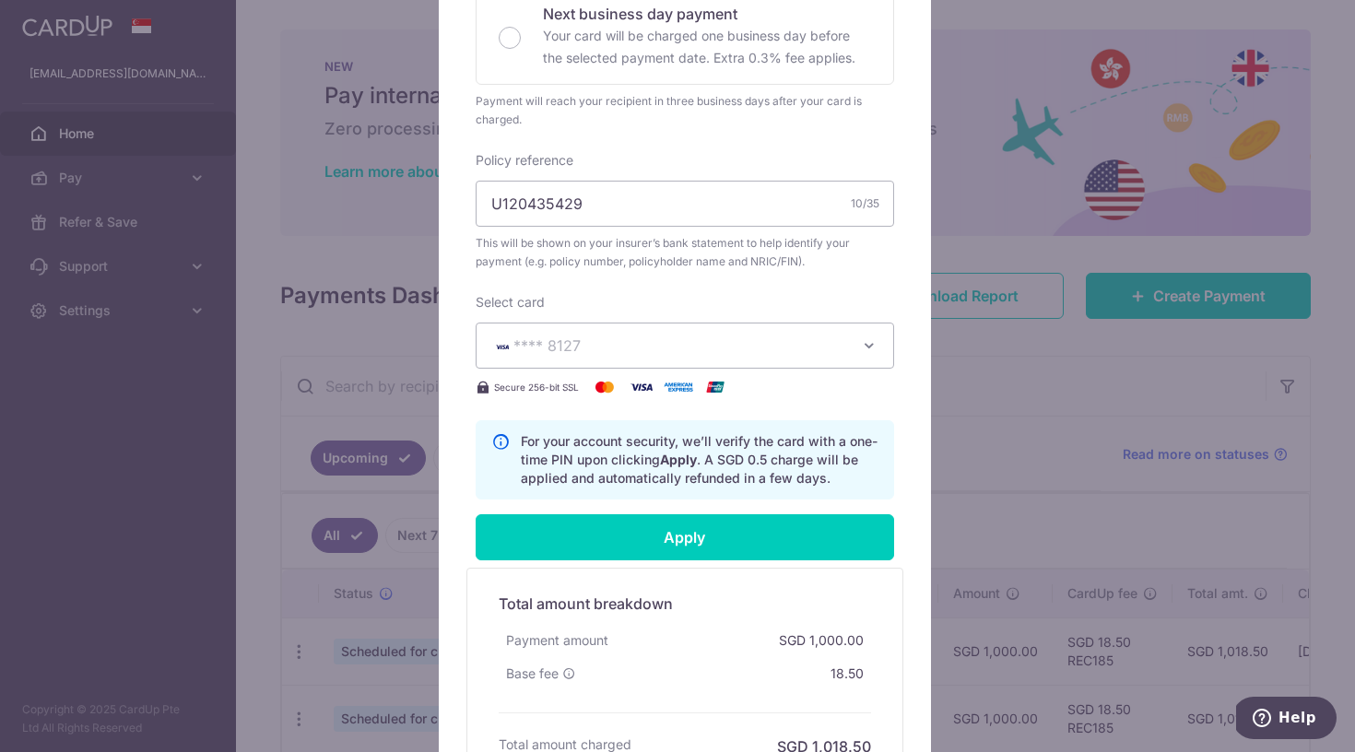
scroll to position [510, 0]
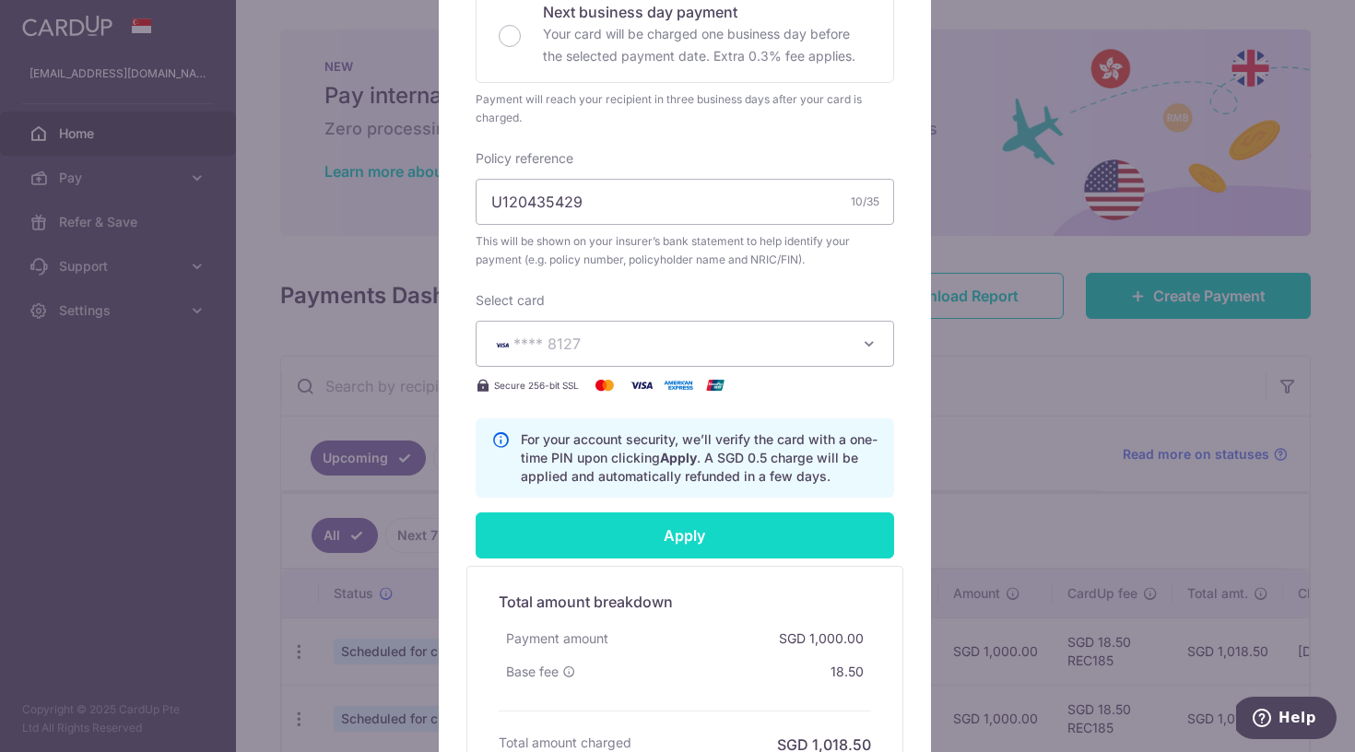
click at [669, 512] on input "Apply" at bounding box center [685, 535] width 418 height 46
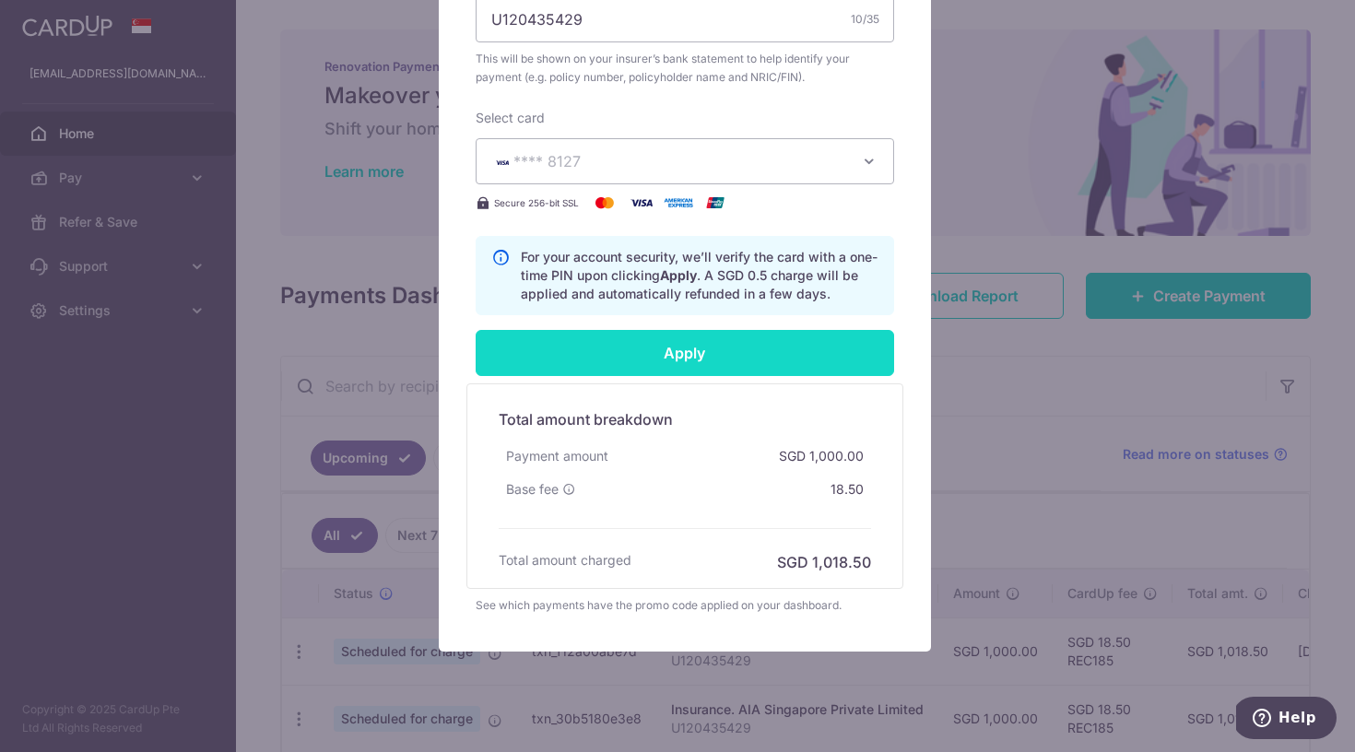
scroll to position [693, 0]
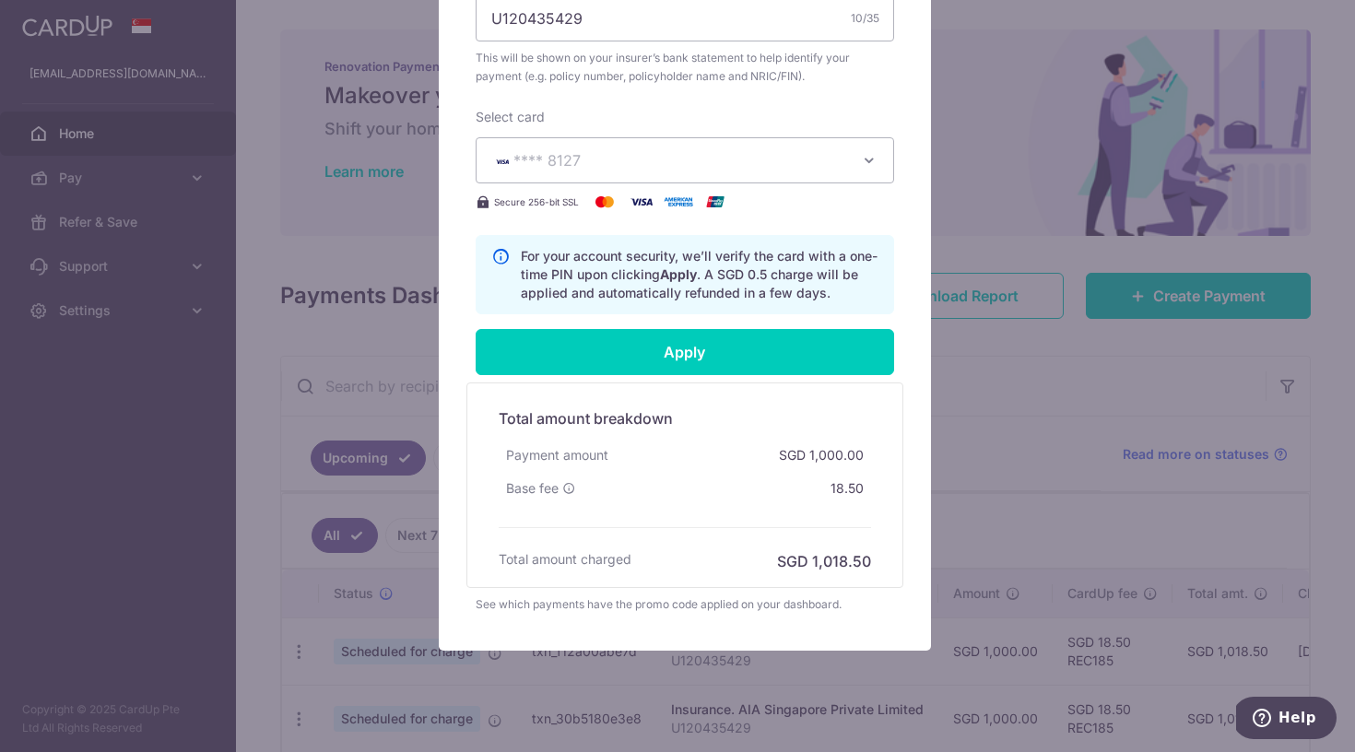
type input "Successfully Applied"
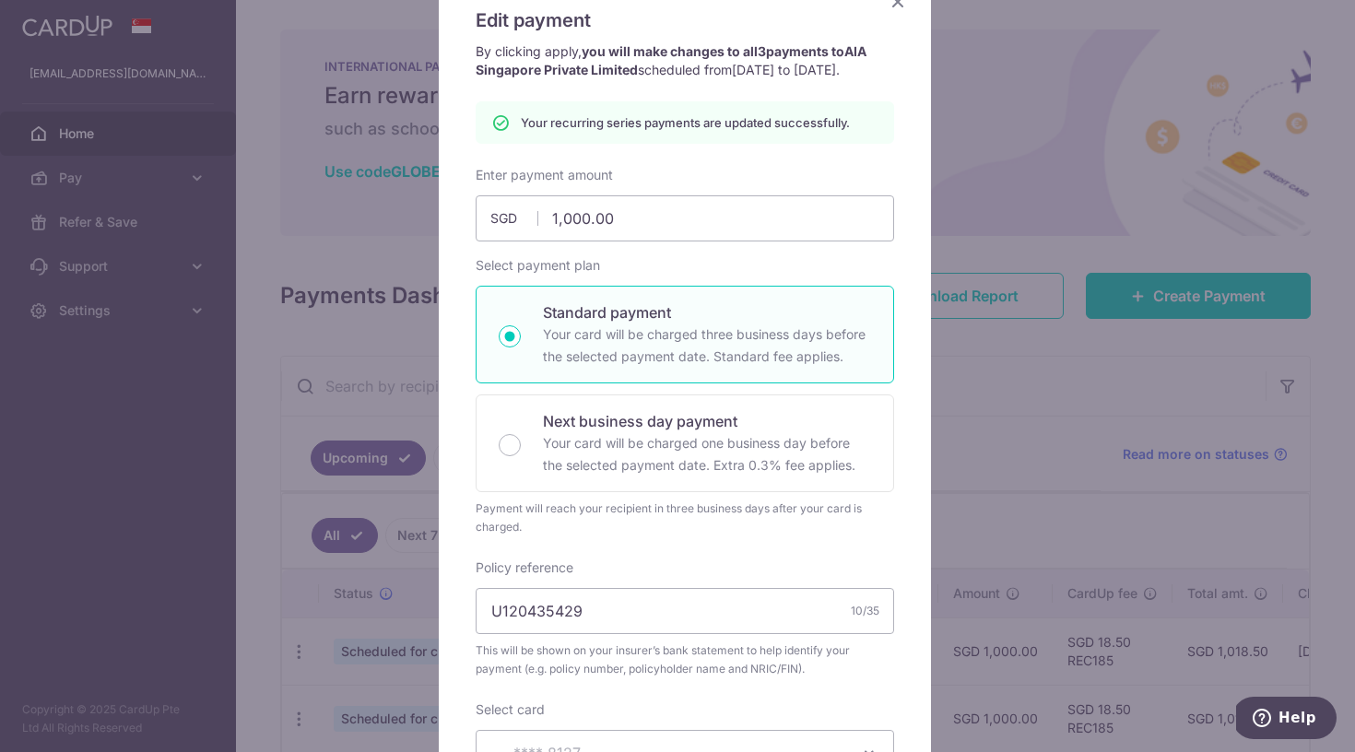
scroll to position [71, 0]
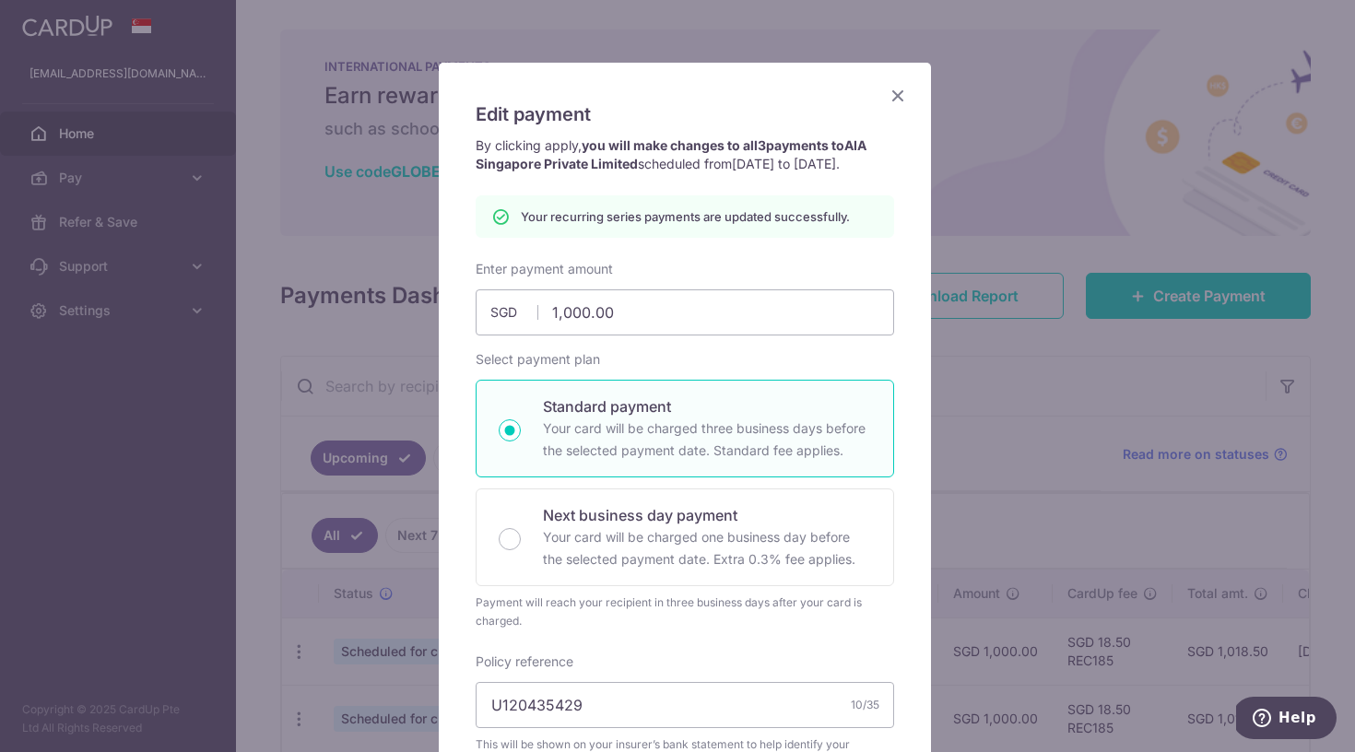
click at [887, 99] on icon "Close" at bounding box center [898, 95] width 22 height 23
